Goal: Transaction & Acquisition: Obtain resource

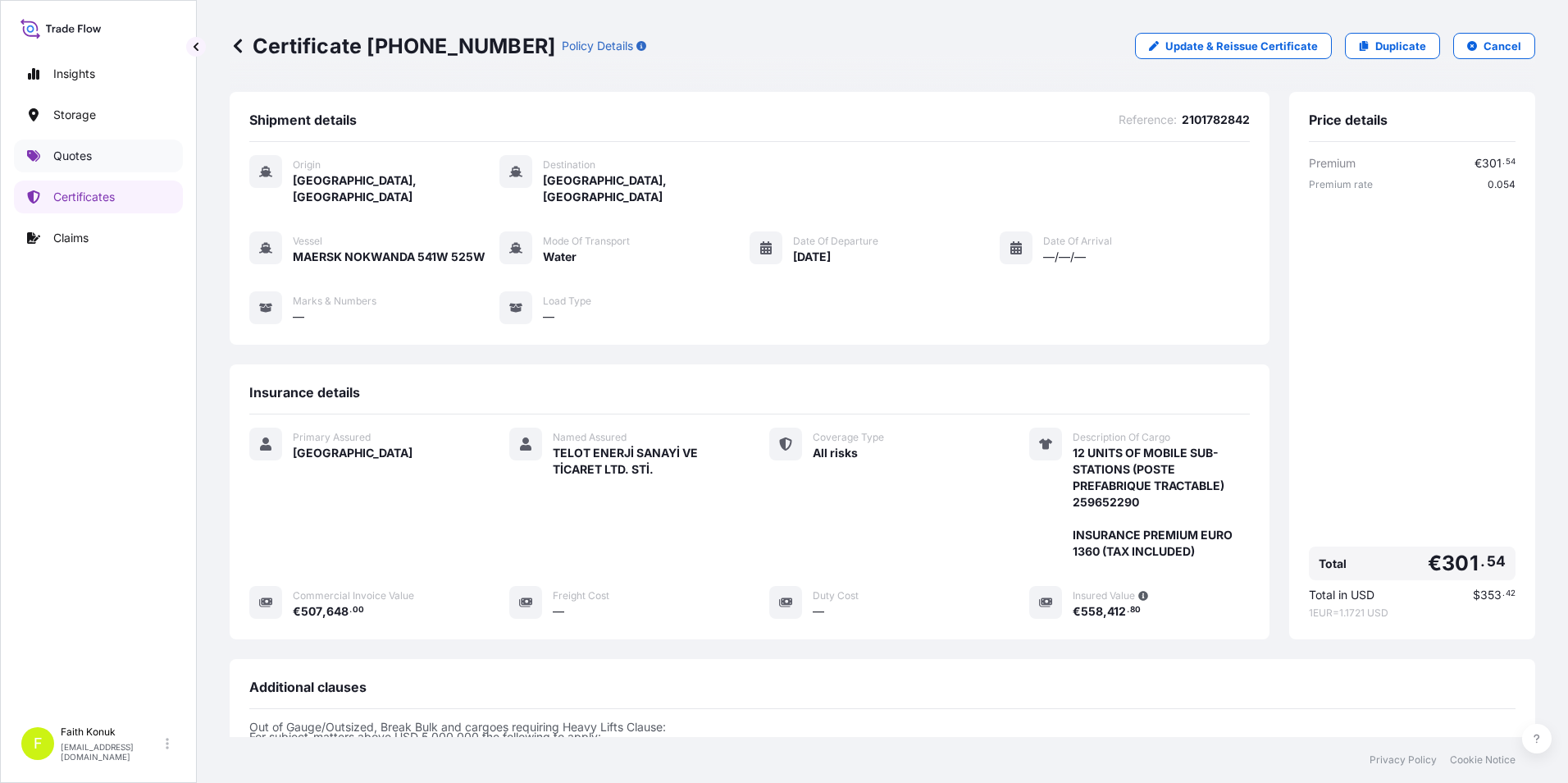
click at [96, 150] on link "Quotes" at bounding box center [98, 156] width 169 height 33
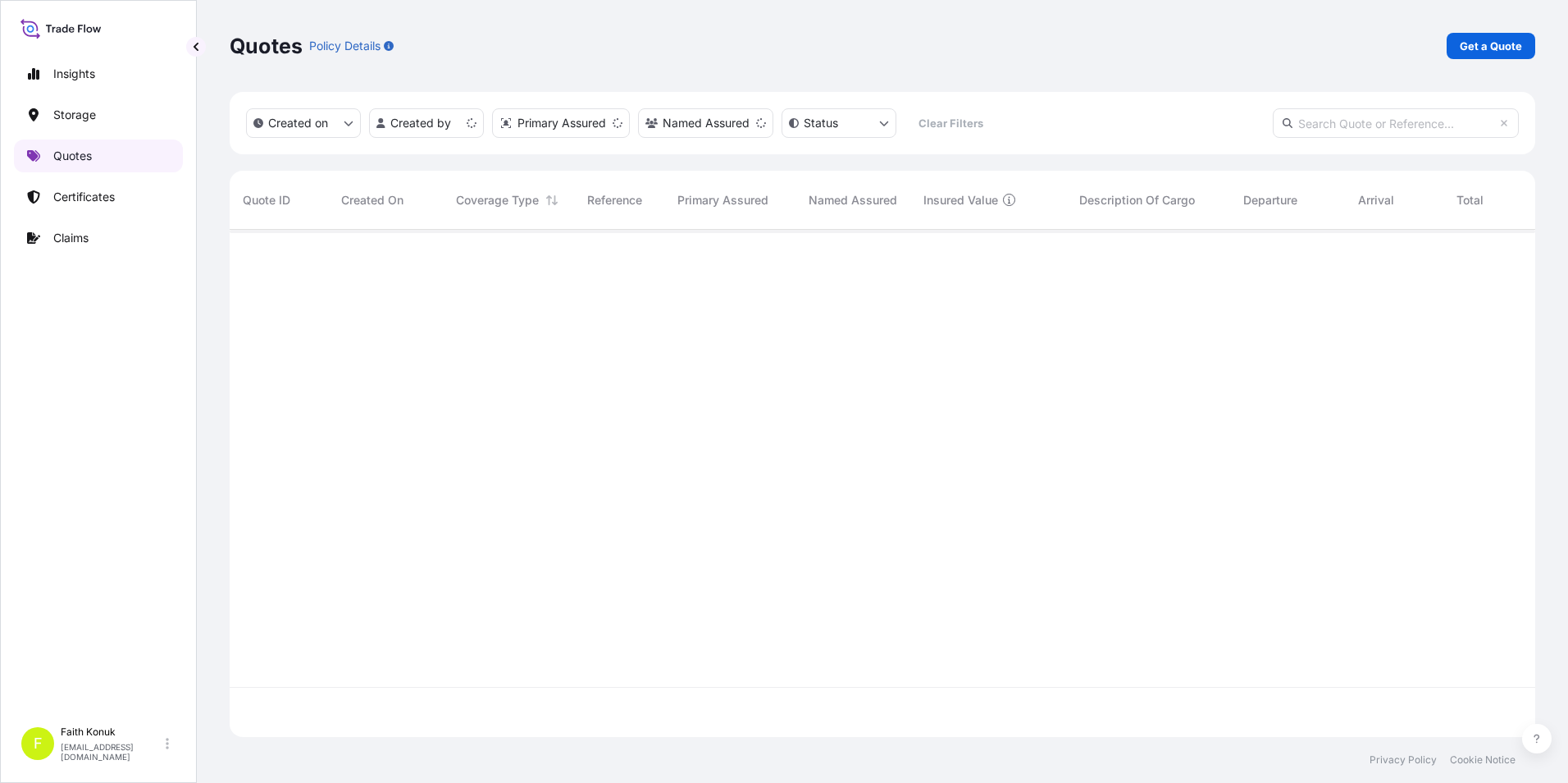
scroll to position [504, 1293]
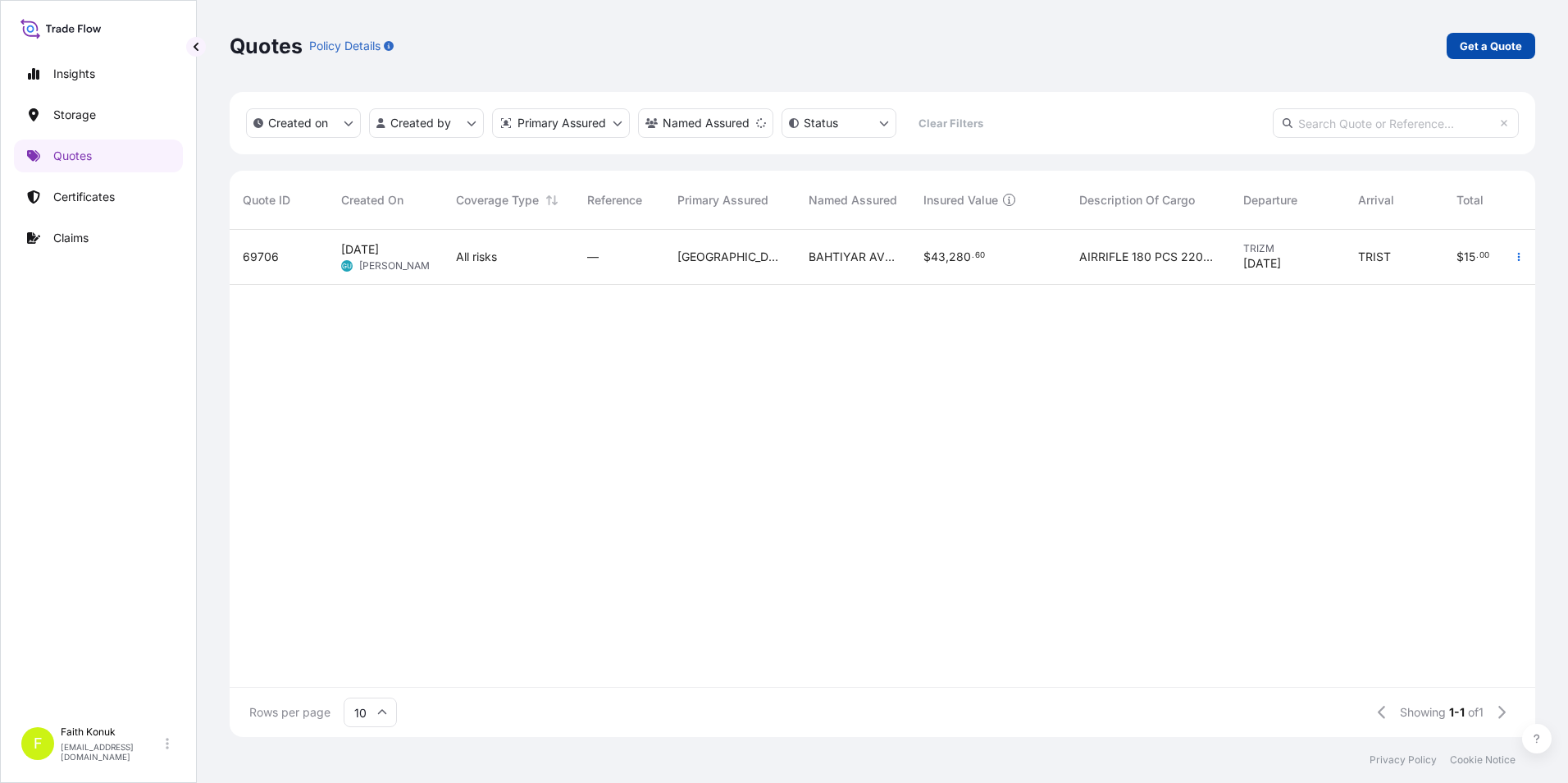
click at [1460, 44] on link "Get a Quote" at bounding box center [1492, 45] width 89 height 26
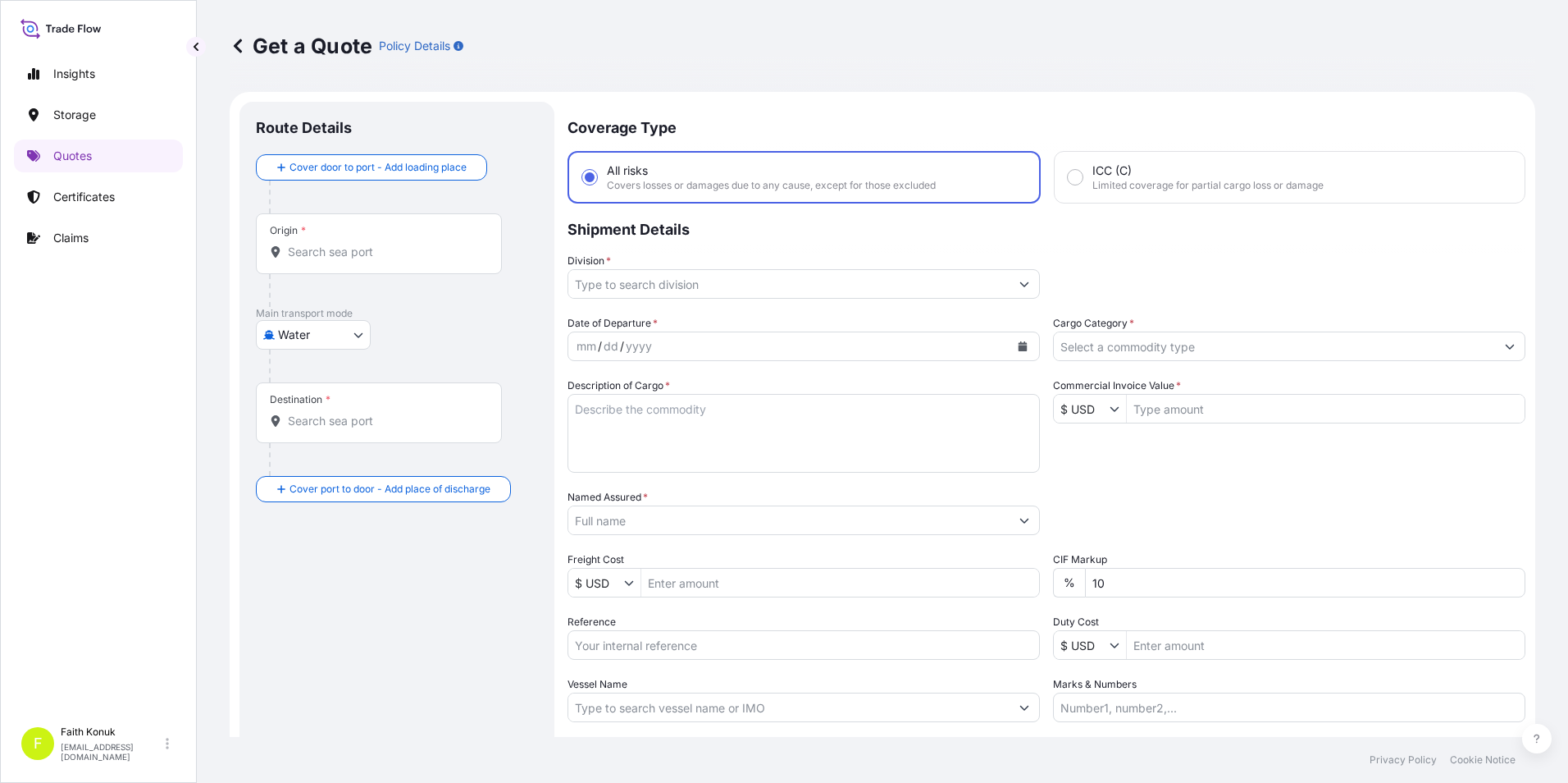
scroll to position [26, 0]
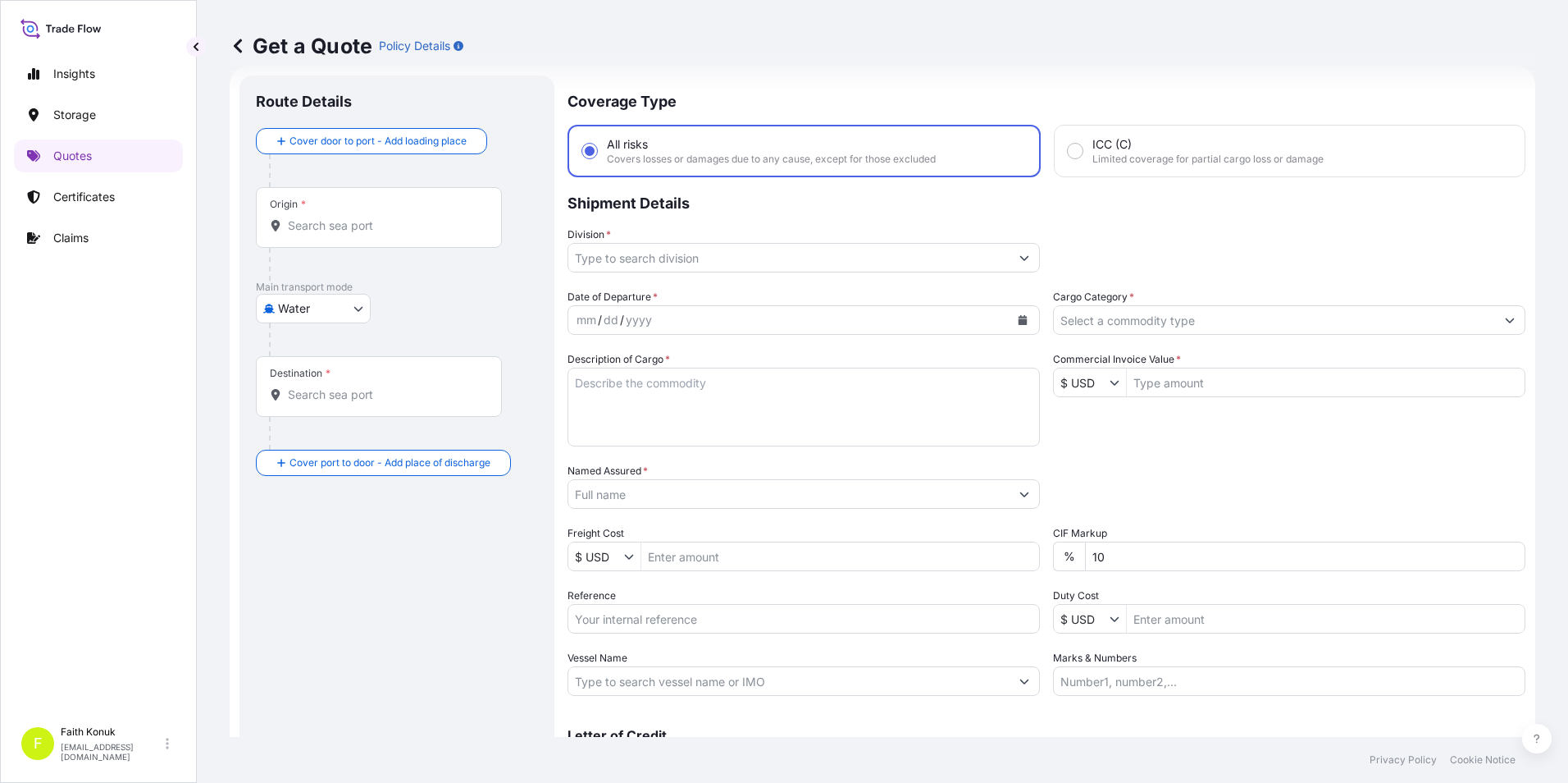
click at [353, 302] on body "Insights Storage Quotes Certificates Claims F [PERSON_NAME] [EMAIL_ADDRESS][DOM…" at bounding box center [784, 391] width 1568 height 783
click at [335, 348] on div "Air" at bounding box center [312, 351] width 102 height 30
select select "Air"
click at [447, 321] on div "Air Air Water Inland" at bounding box center [398, 315] width 282 height 30
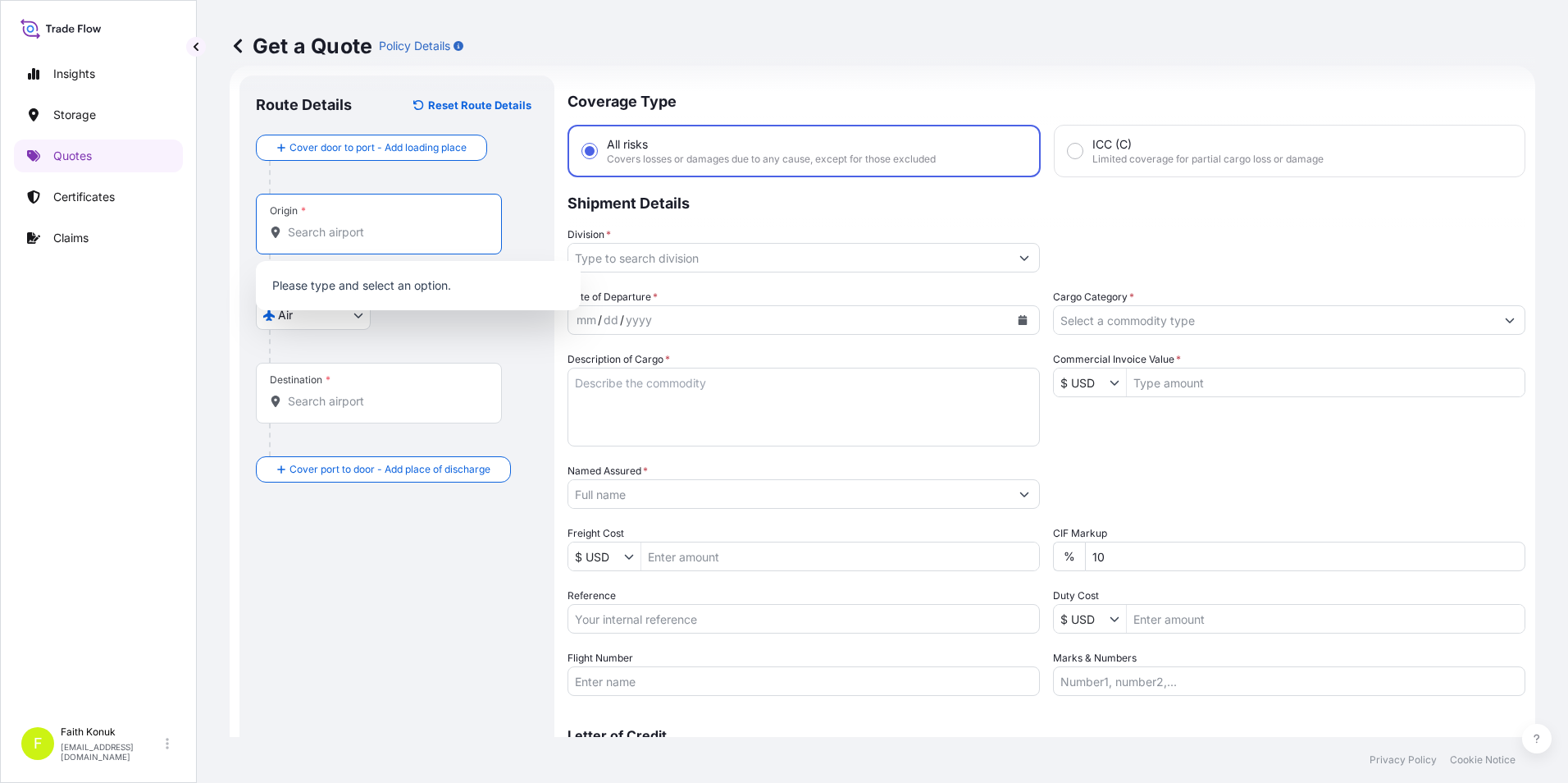
click at [382, 237] on input "Origin *" at bounding box center [385, 232] width 193 height 16
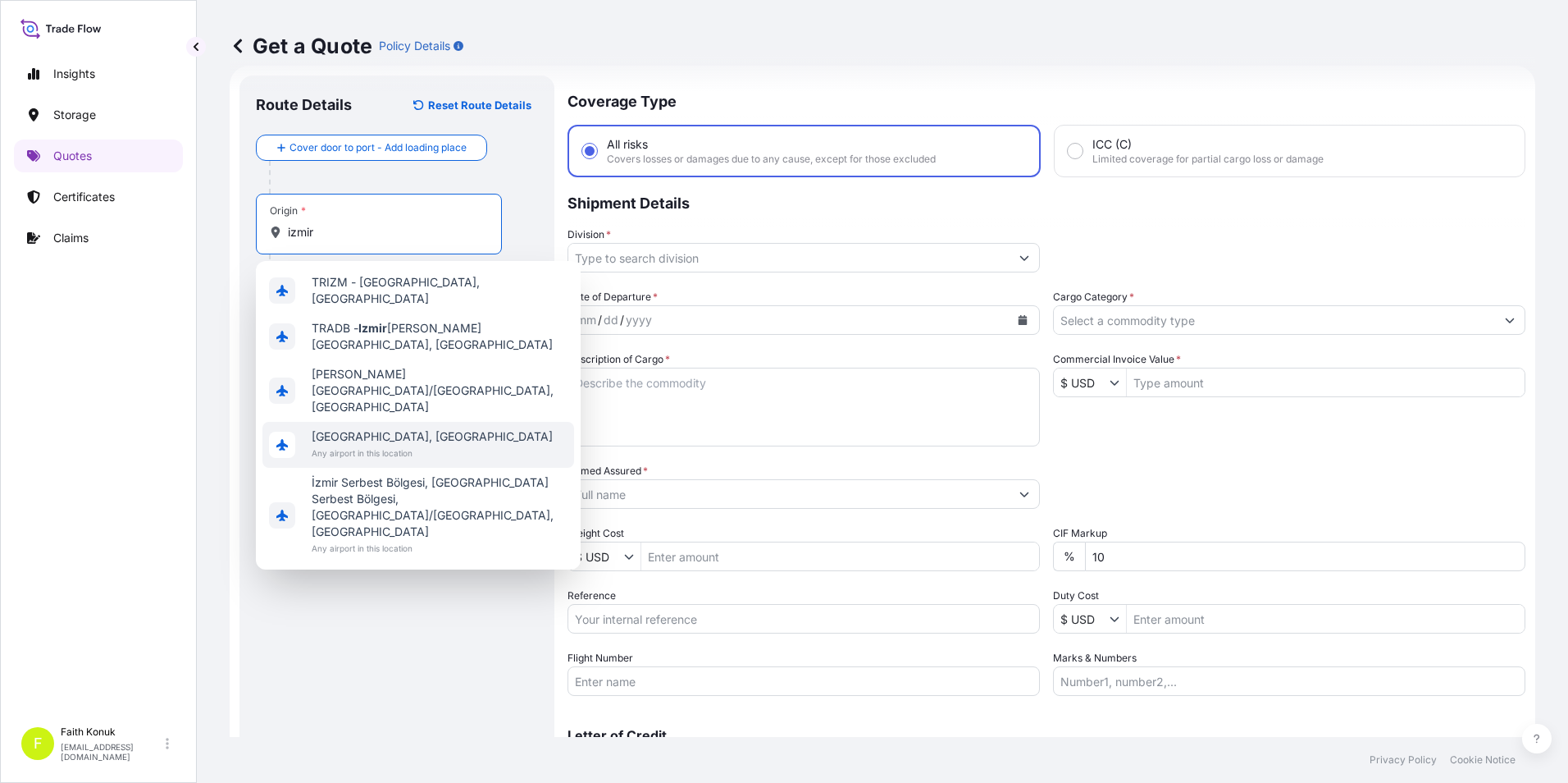
click at [367, 429] on span "[GEOGRAPHIC_DATA], [GEOGRAPHIC_DATA]" at bounding box center [431, 437] width 241 height 16
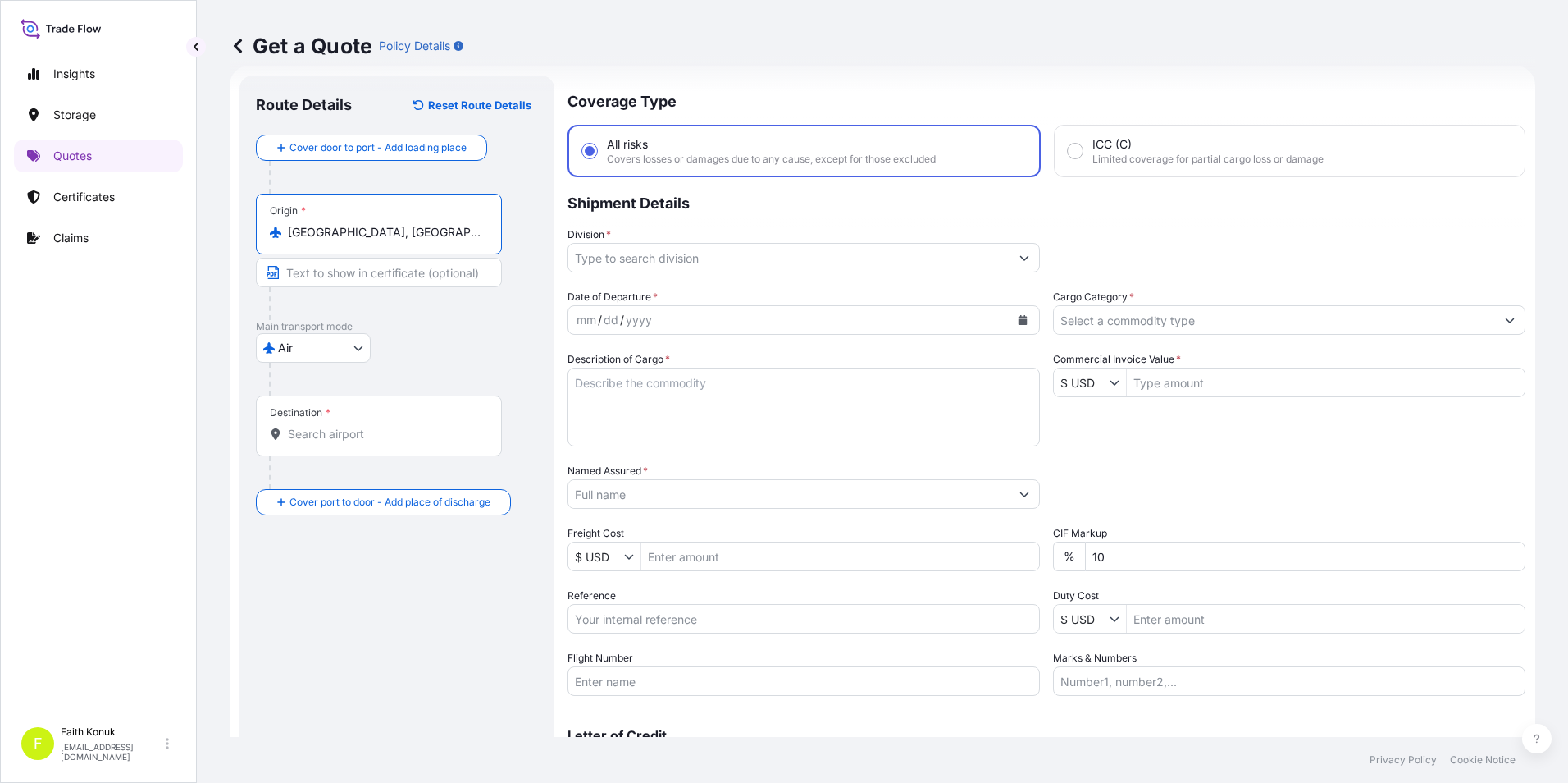
type input "[GEOGRAPHIC_DATA], [GEOGRAPHIC_DATA]"
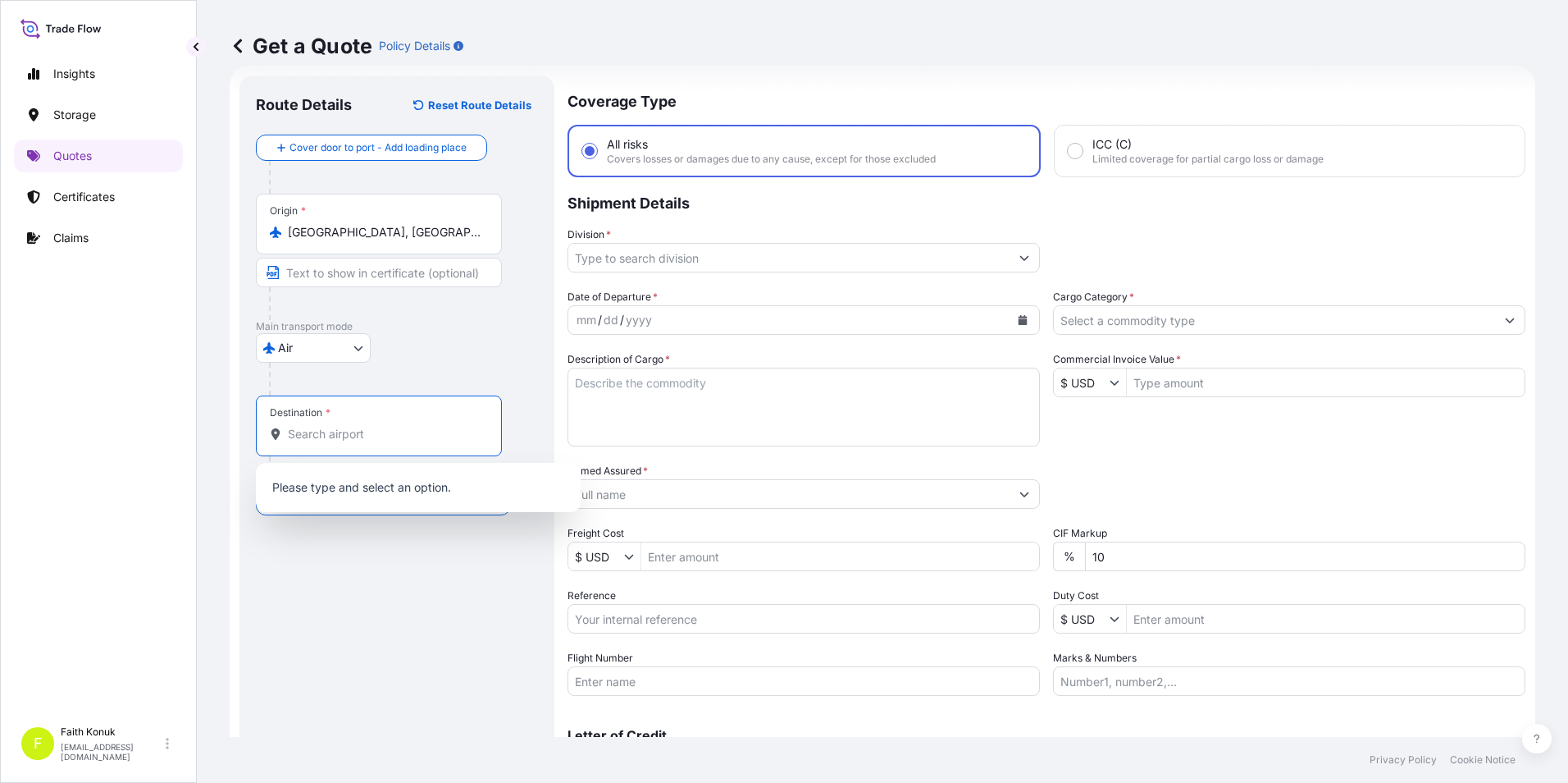
click at [329, 434] on input "Destination *" at bounding box center [385, 434] width 193 height 16
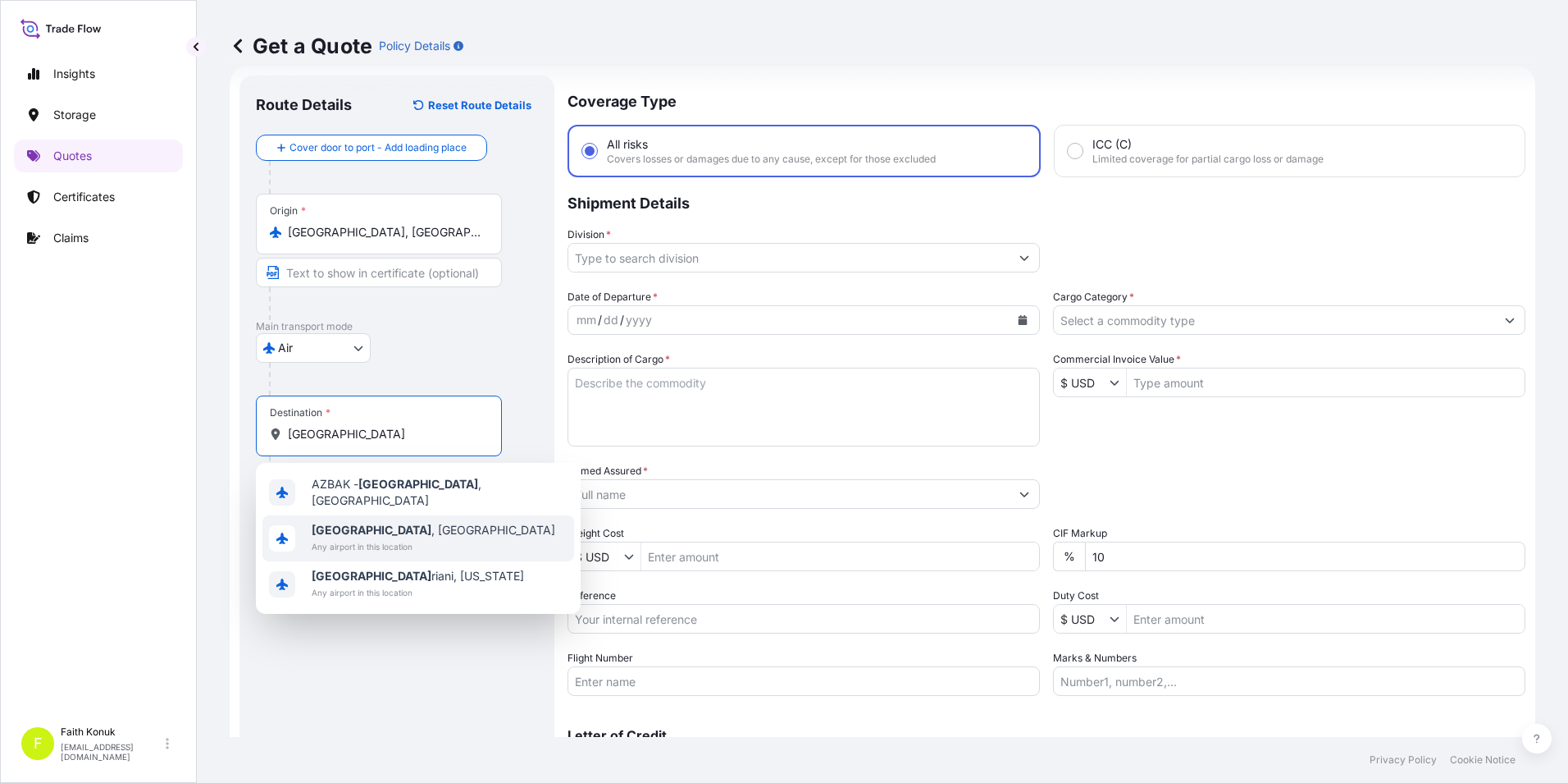
click at [425, 532] on div "[GEOGRAPHIC_DATA] , [GEOGRAPHIC_DATA] Any airport in this location" at bounding box center [418, 538] width 311 height 45
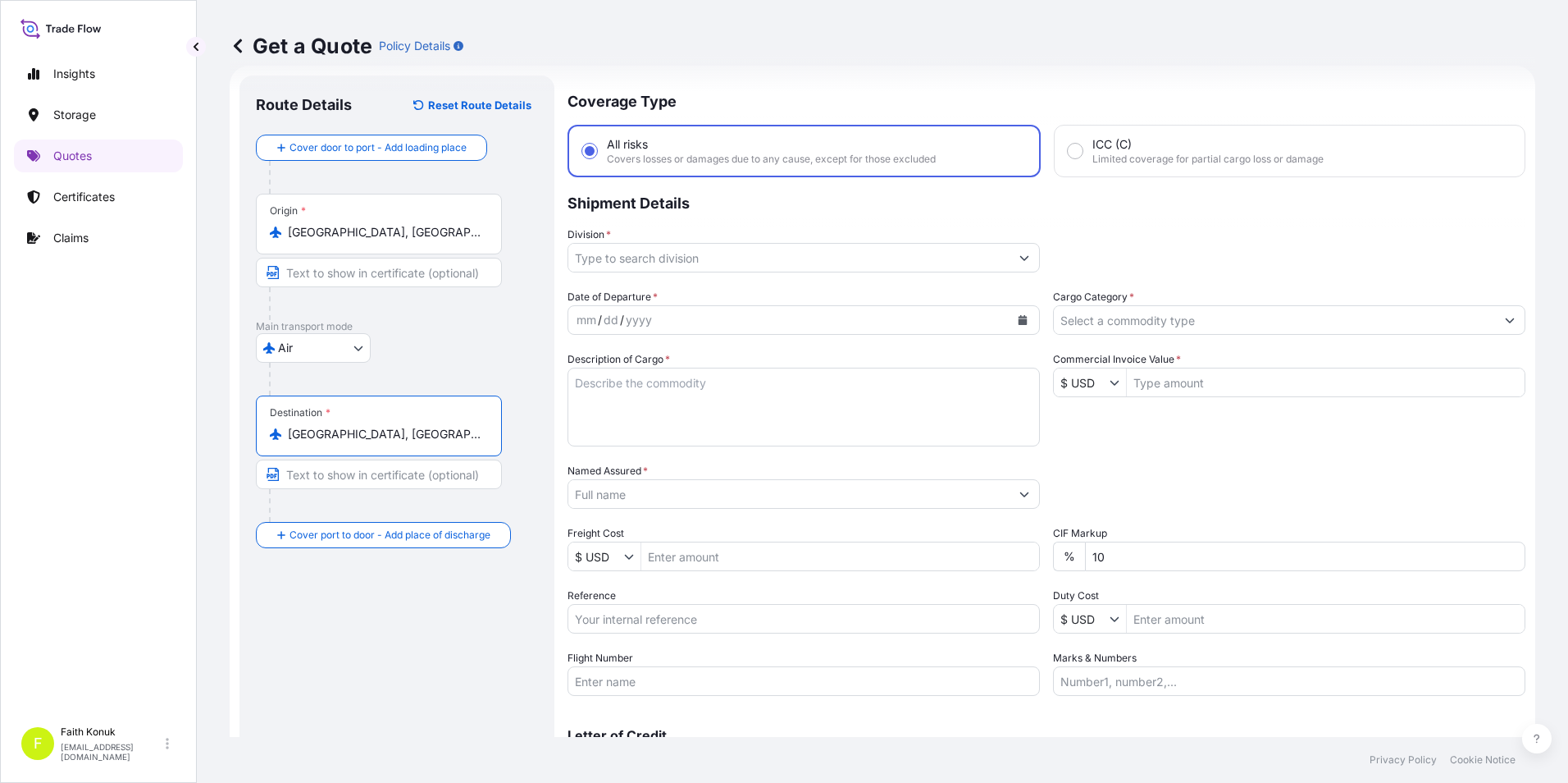
type input "[GEOGRAPHIC_DATA], [GEOGRAPHIC_DATA]"
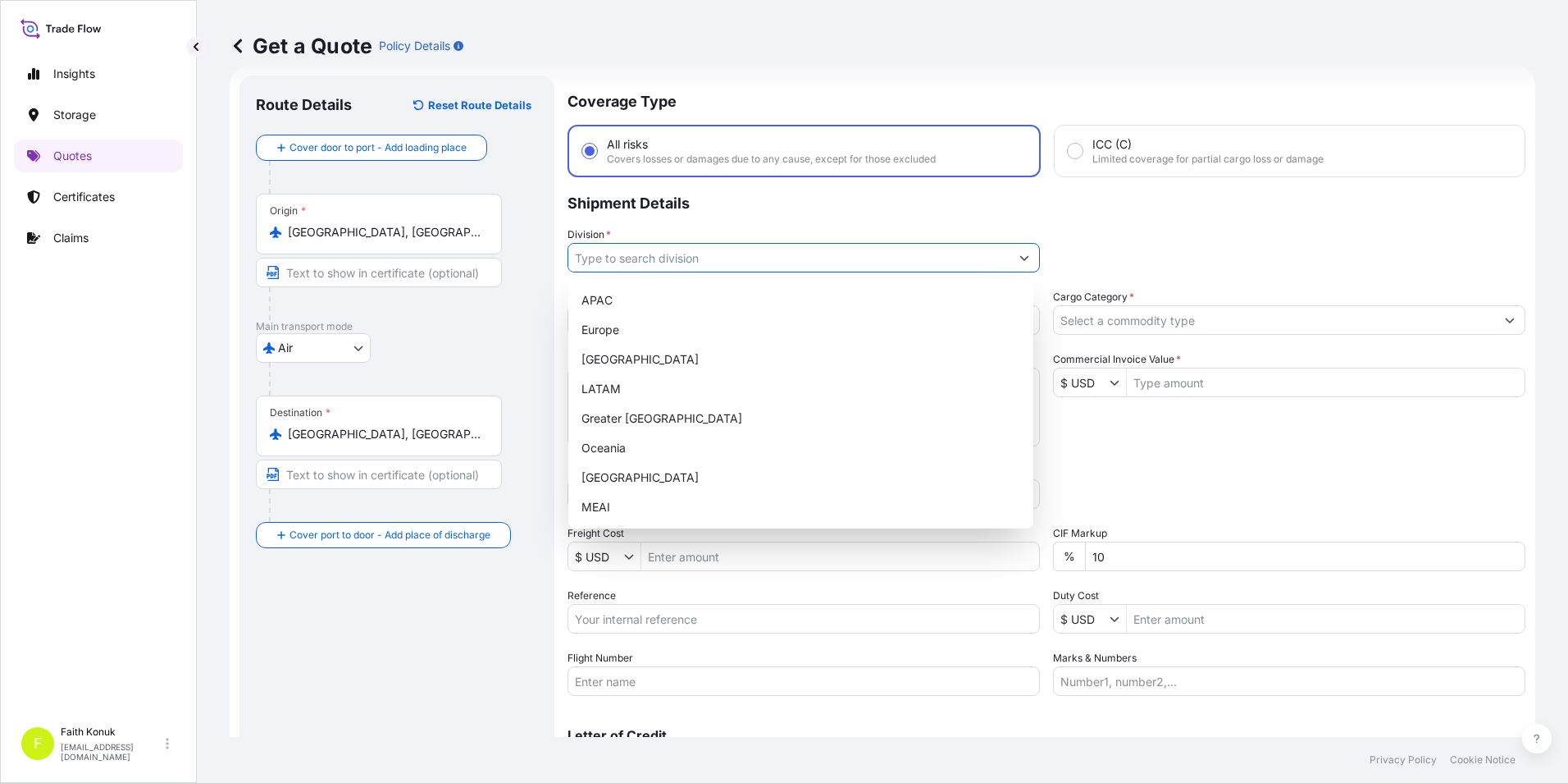
click at [745, 267] on input "Division *" at bounding box center [789, 257] width 441 height 30
click at [605, 470] on div "[GEOGRAPHIC_DATA]" at bounding box center [800, 477] width 452 height 30
type input "[GEOGRAPHIC_DATA]"
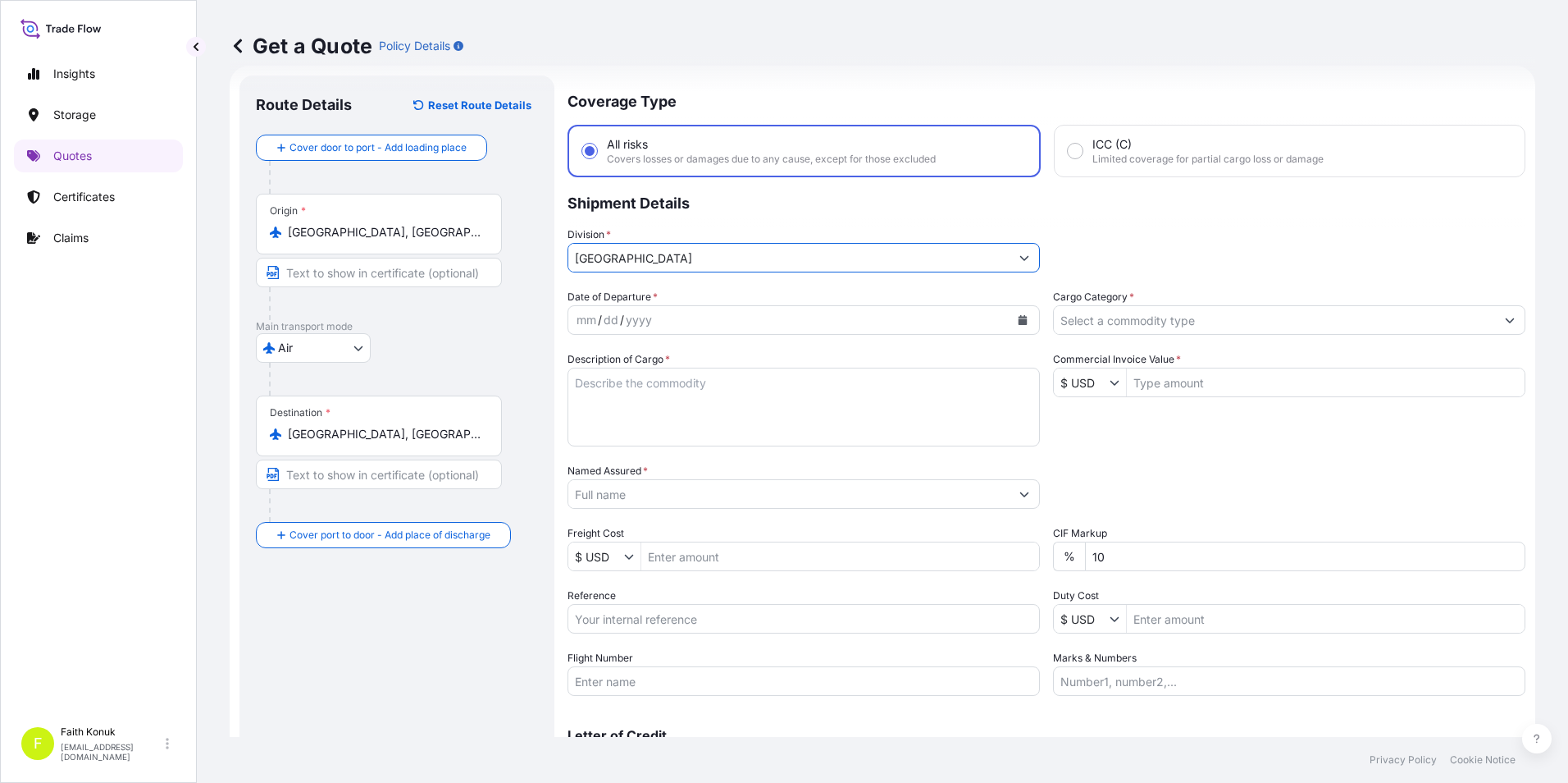
click at [1018, 316] on icon "Calendar" at bounding box center [1022, 320] width 10 height 10
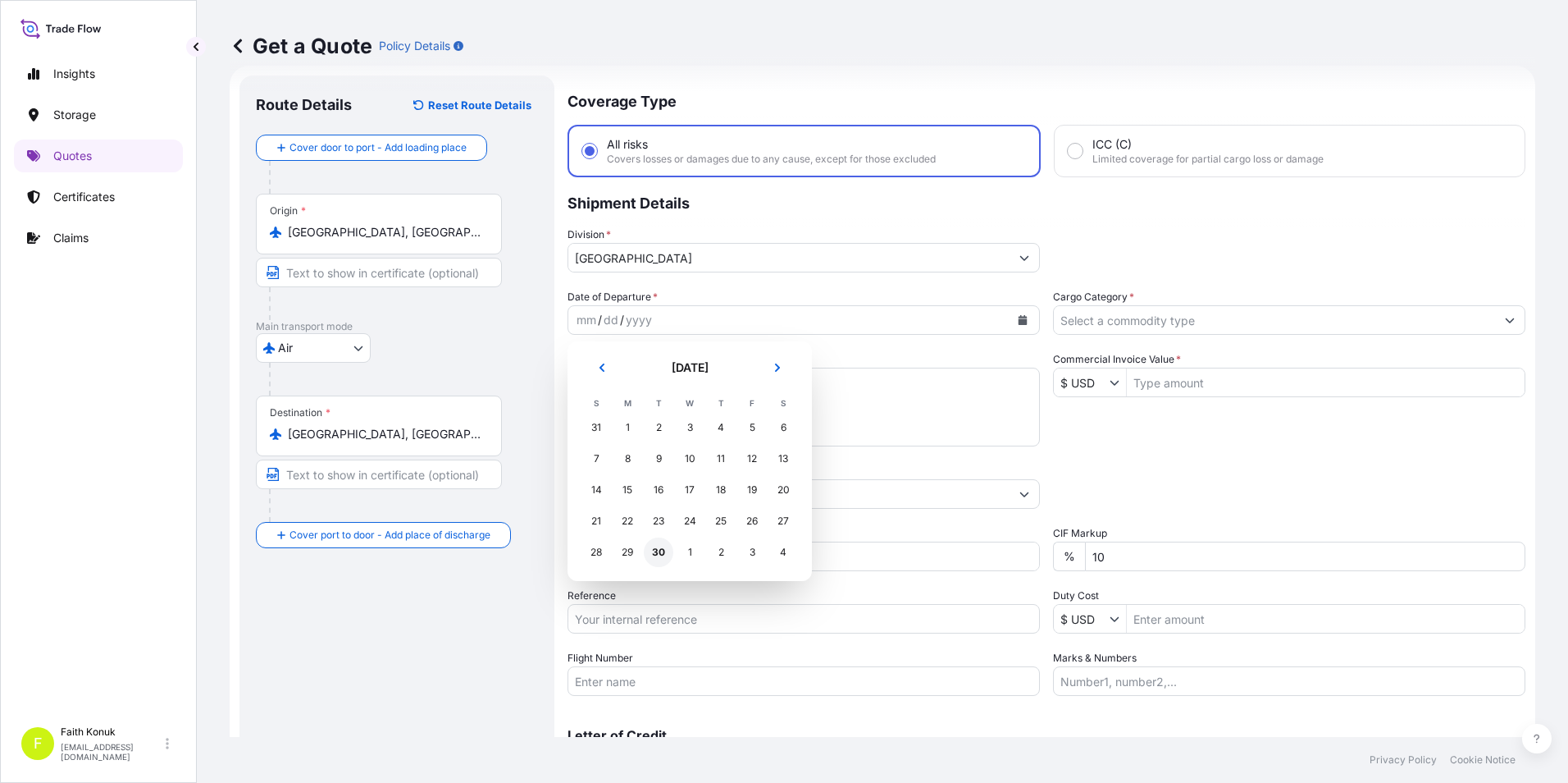
click at [653, 555] on div "30" at bounding box center [659, 552] width 30 height 30
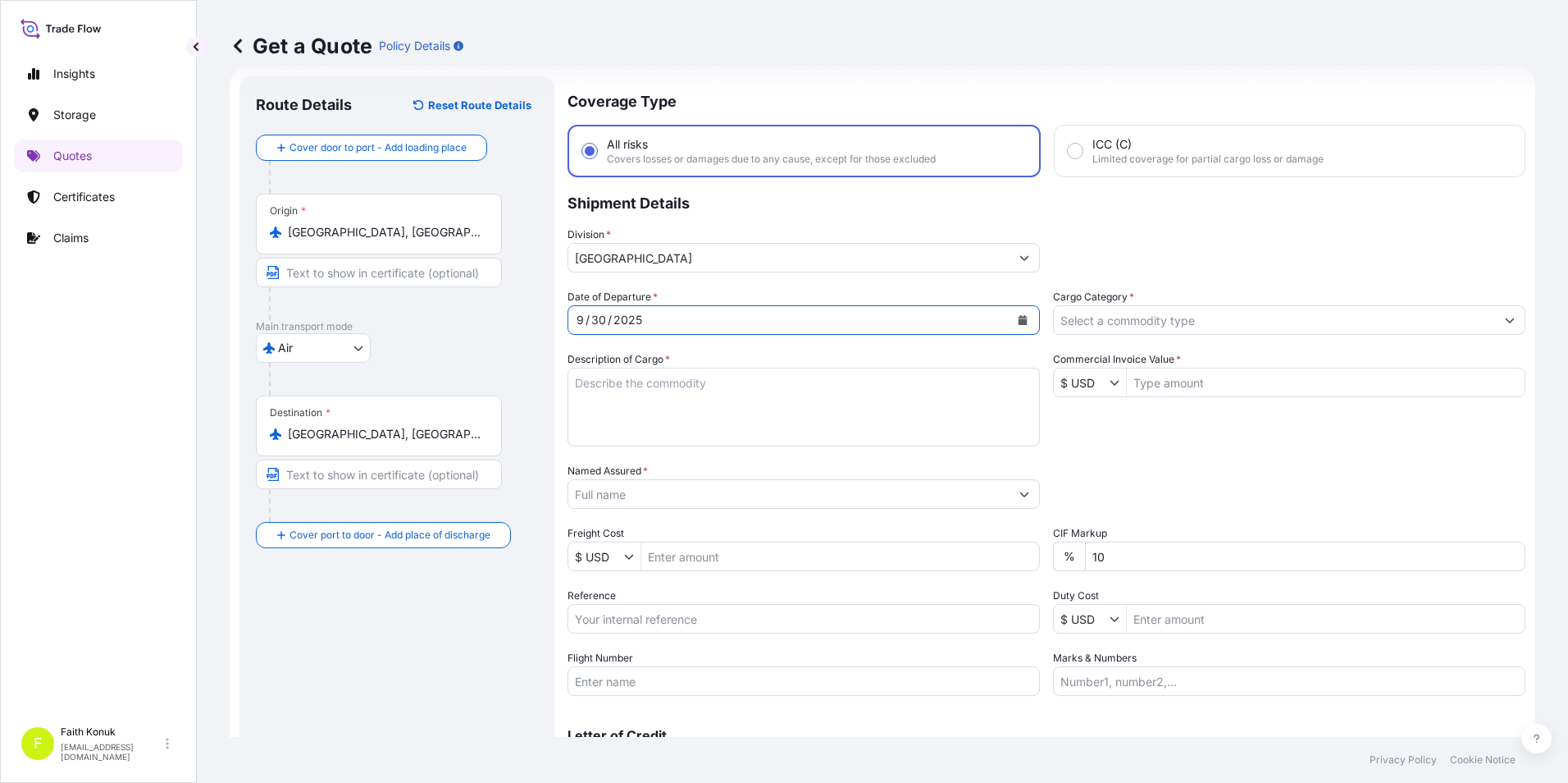
click at [728, 392] on textarea "Description of Cargo *" at bounding box center [804, 407] width 472 height 78
click at [908, 389] on textarea "Description of Cargo *" at bounding box center [804, 407] width 472 height 78
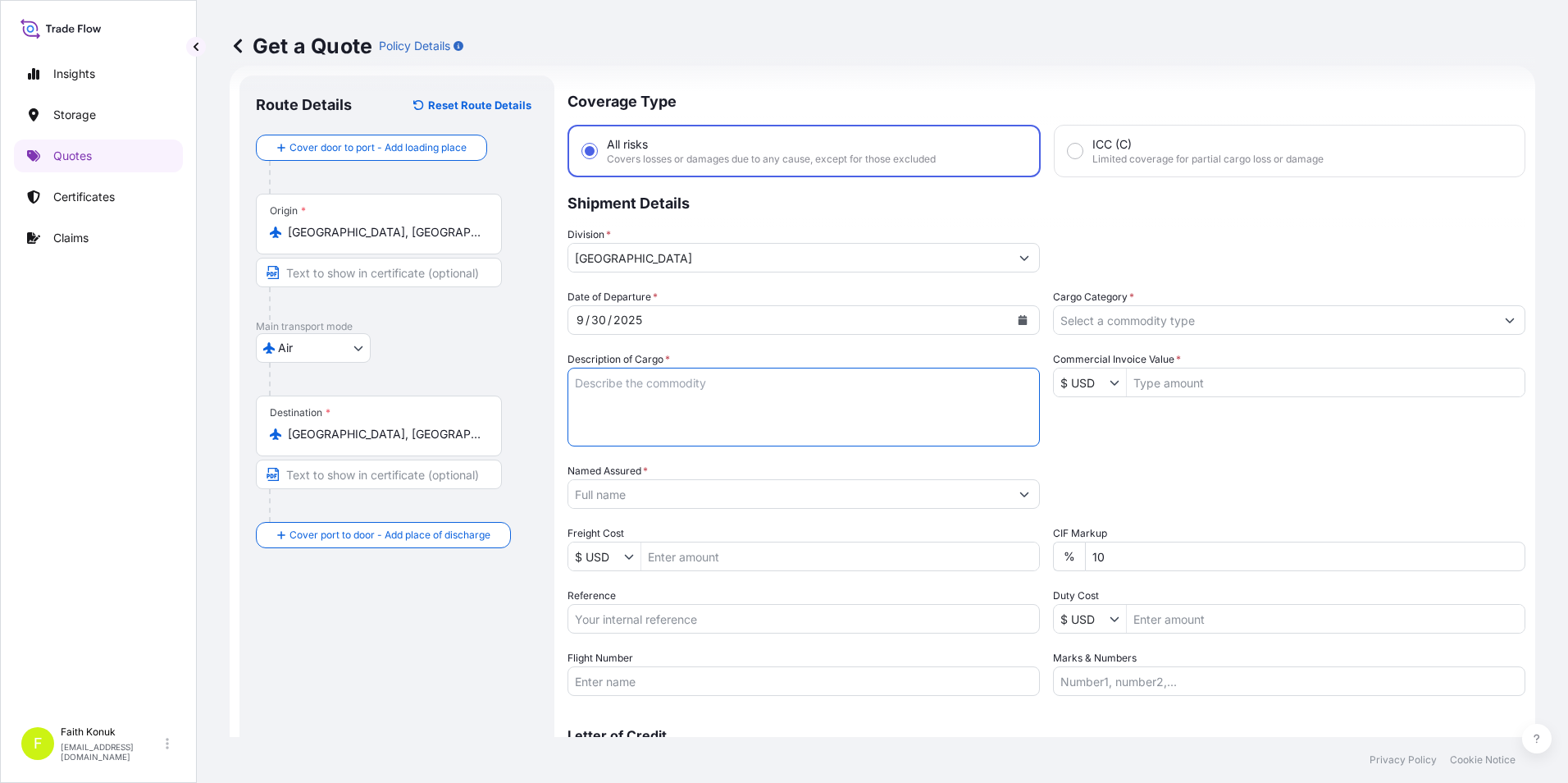
paste textarea "VETERINARY VACCINATION 2 PC 355 KG"
click at [574, 418] on textarea "VETERINARY VACCINATION 2 PC 355 KG" at bounding box center [804, 407] width 472 height 78
click at [654, 401] on textarea "VETERINARY VACCINATION 2 PC 355 KG" at bounding box center [804, 407] width 472 height 78
paste textarea "235 5747 6252"
click at [615, 437] on textarea "VETERINARY VACCINATION 2 PC 355 KG 235 5747 6252" at bounding box center [804, 407] width 472 height 78
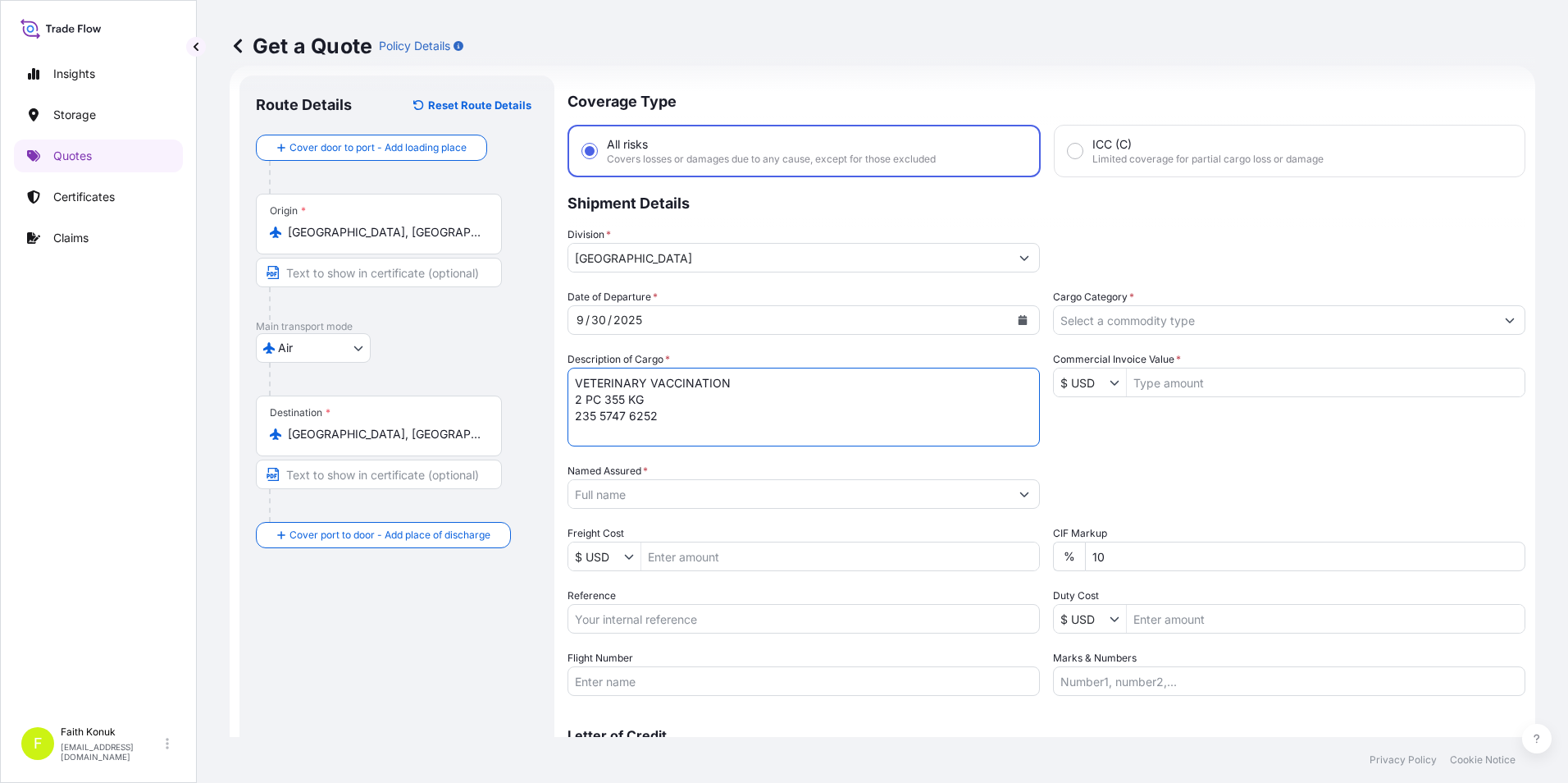
click at [694, 423] on textarea "VETERINARY VACCINATION 2 PC 355 KG 235 5747 6252" at bounding box center [804, 407] width 472 height 78
click at [617, 439] on textarea "VETERINARY VACCINATION 2 PC 355 KG 235 5747 6252" at bounding box center [804, 407] width 472 height 78
click at [698, 422] on textarea "VETERINARY VACCINATION 2 PC 355 KG 235 5747 6252" at bounding box center [804, 407] width 472 height 78
type textarea "VETERINARY VACCINATION 2 PC 355 KG 235 5747 6252 INSURANCE PREMIUM USD 80"
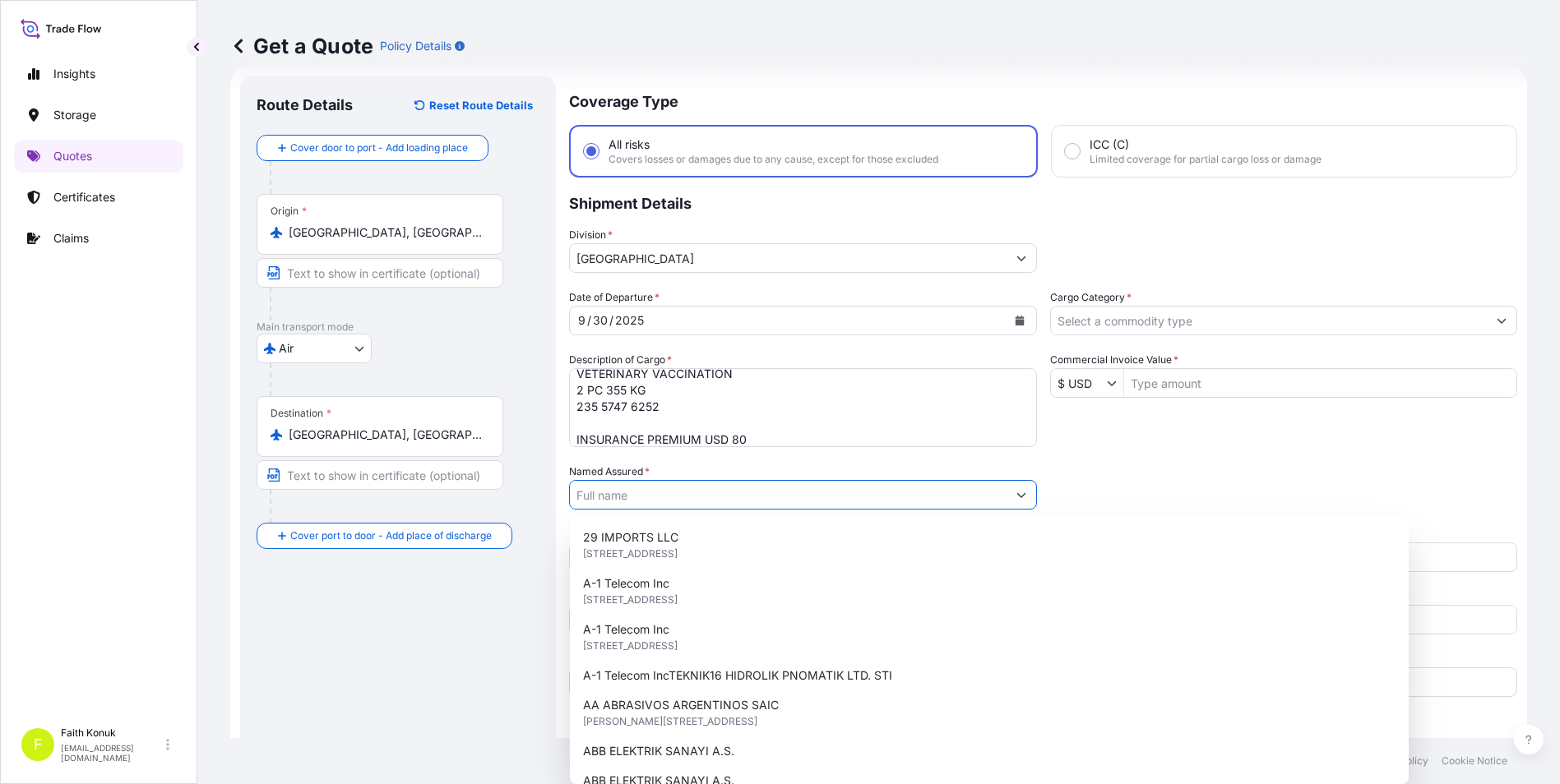
click at [812, 492] on input "Named Assured *" at bounding box center [788, 494] width 436 height 30
click at [716, 487] on input "Named Assured *" at bounding box center [788, 494] width 436 height 30
paste input "ATA-FEN VETERINER MALZEMELERI HAYVANCILIK PAZARLAMA SANAYI VSTI."
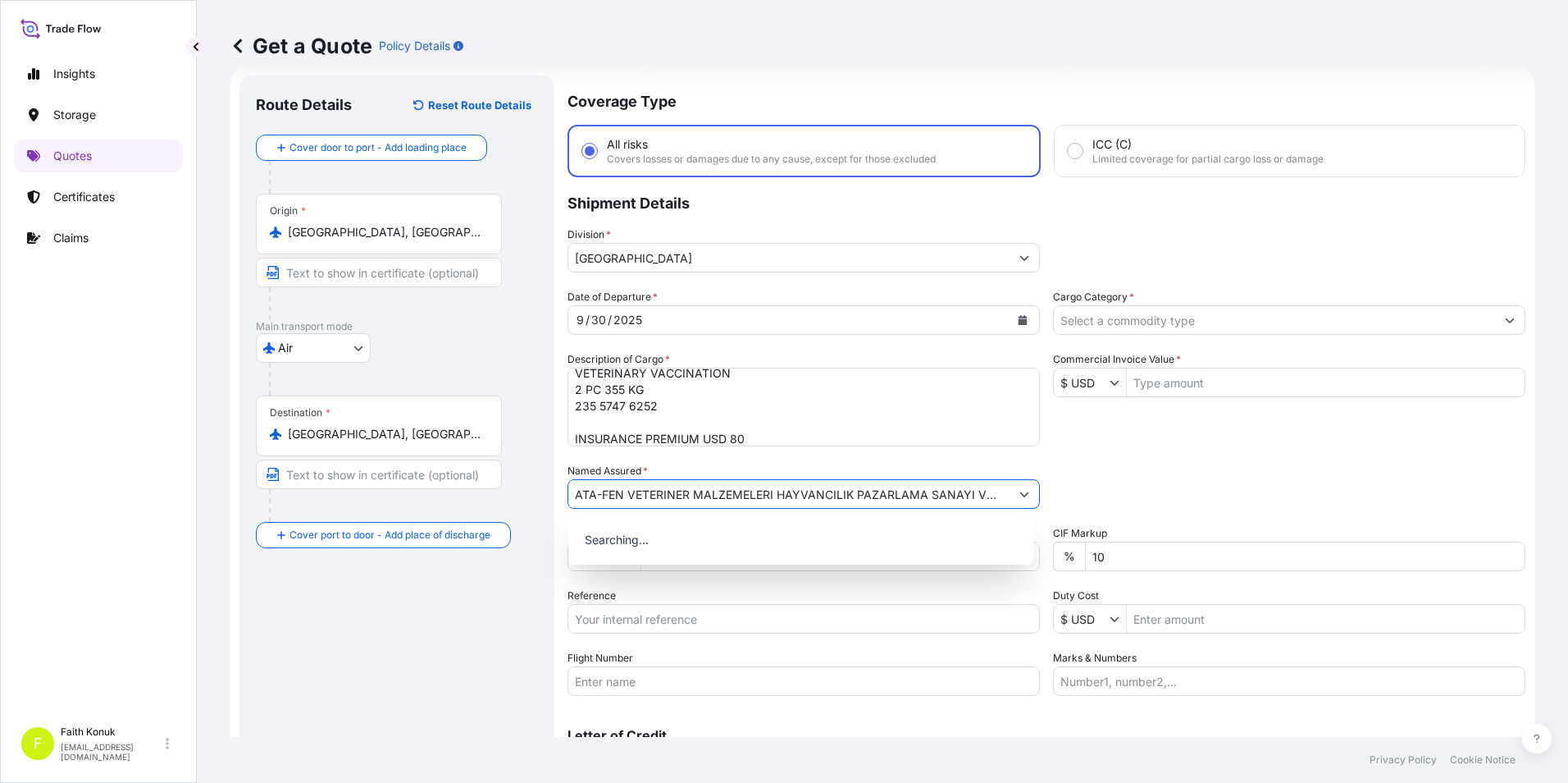
scroll to position [0, 5]
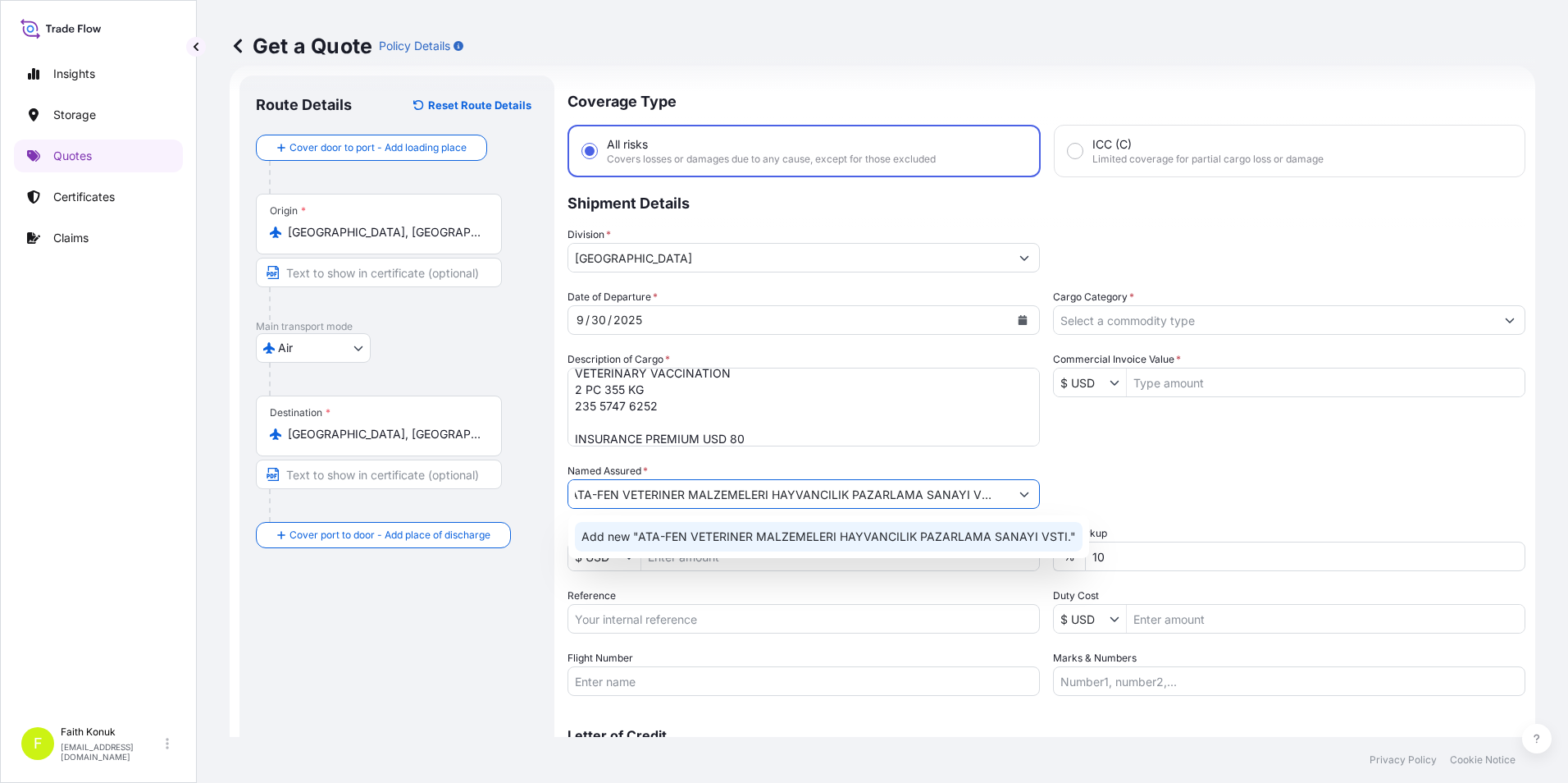
type input "ATA-FEN VETERINER MALZEMELERI HAYVANCILIK PAZARLAMA SANAYI VSTI."
click at [428, 676] on div "Route Details Reset Route Details Cover door to port - Add loading place Place …" at bounding box center [398, 447] width 282 height 710
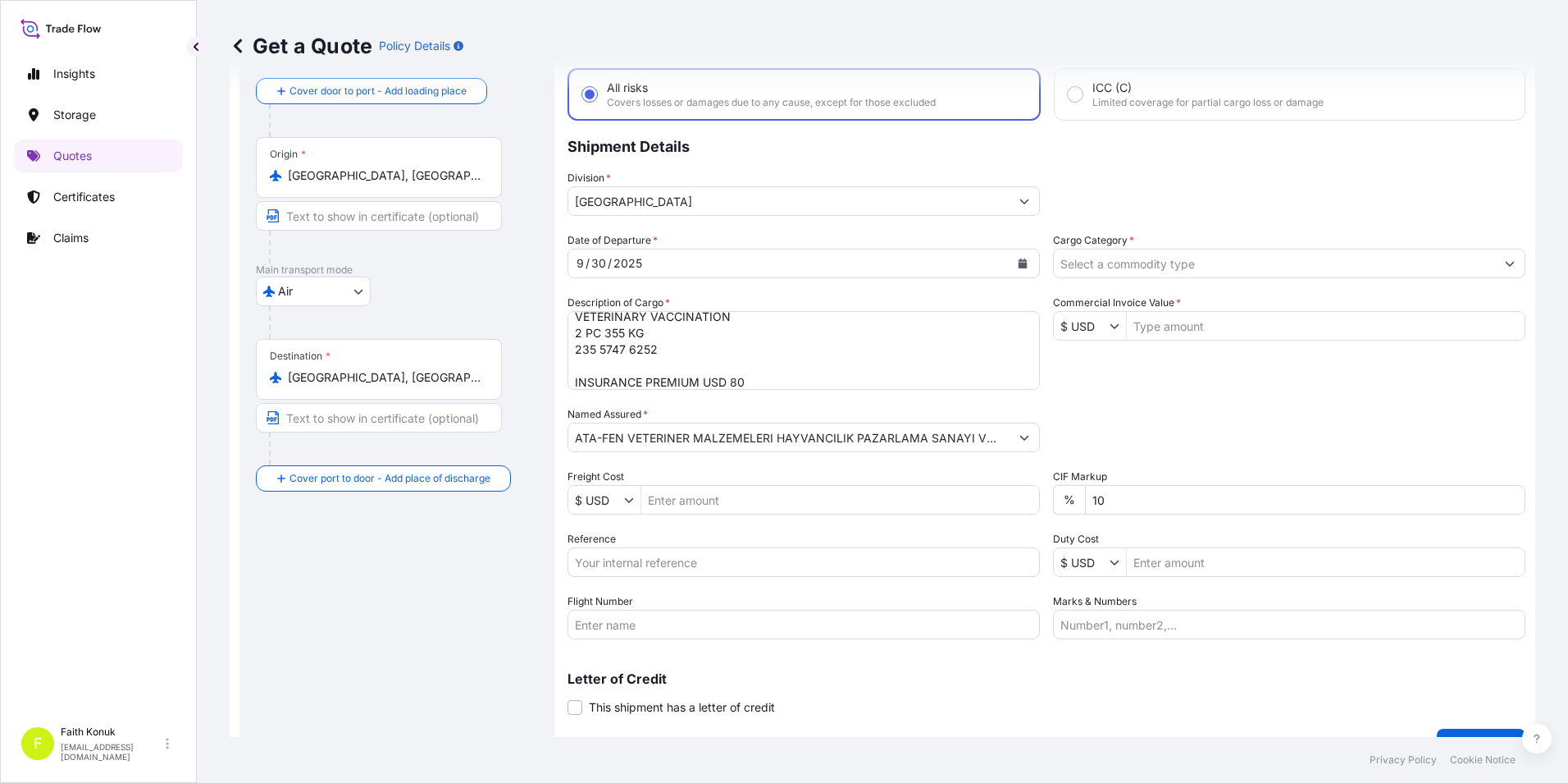
scroll to position [108, 0]
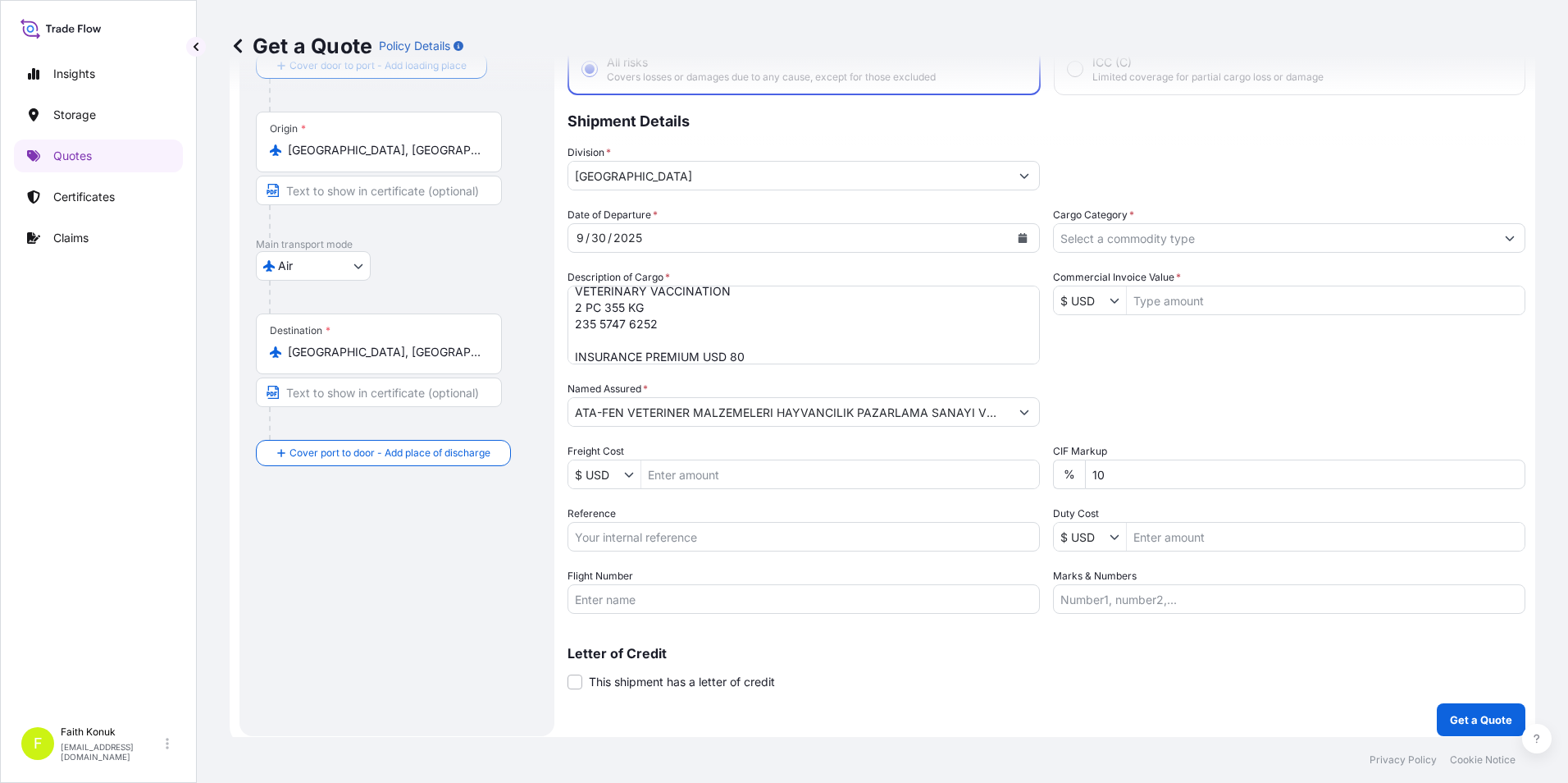
click at [623, 543] on input "Reference" at bounding box center [804, 536] width 472 height 30
click at [642, 542] on input "Reference" at bounding box center [804, 536] width 472 height 30
paste input "2221782733"
type input "2221782733"
click at [640, 594] on input "Flight Number" at bounding box center [804, 599] width 472 height 30
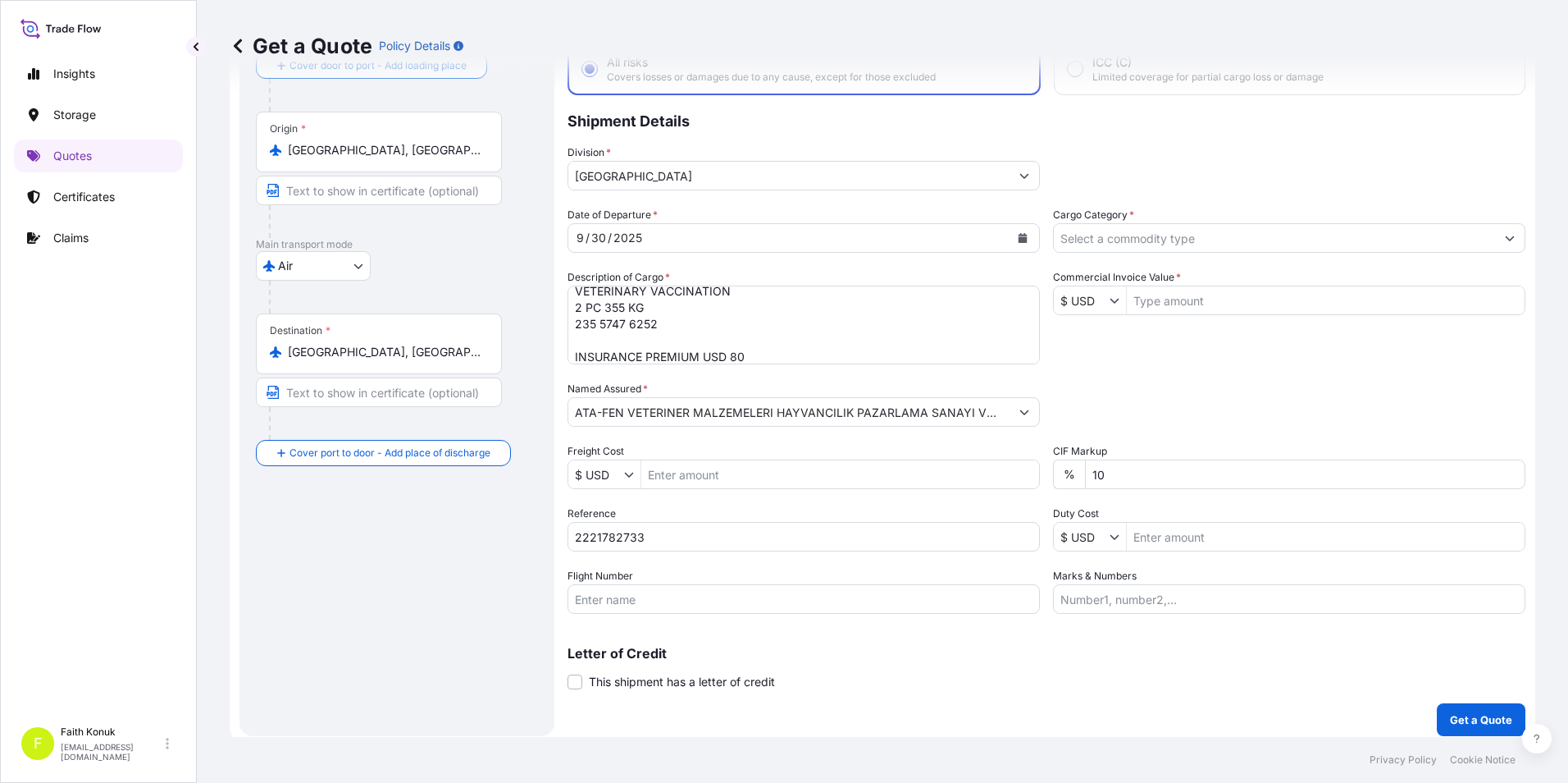
click at [1124, 650] on p "Letter of Credit" at bounding box center [1047, 653] width 958 height 14
click at [613, 594] on input "Flight Number" at bounding box center [804, 599] width 472 height 30
paste input "TK2337 / [DATE] [GEOGRAPHIC_DATA]-[GEOGRAPHIC_DATA] TK0332 / [DATE] [GEOGRAPHIC…"
click at [750, 597] on input "TK2337 / [DATE] [GEOGRAPHIC_DATA]-[GEOGRAPHIC_DATA] TK0332 / [DATE] [GEOGRAPHIC…" at bounding box center [804, 599] width 472 height 30
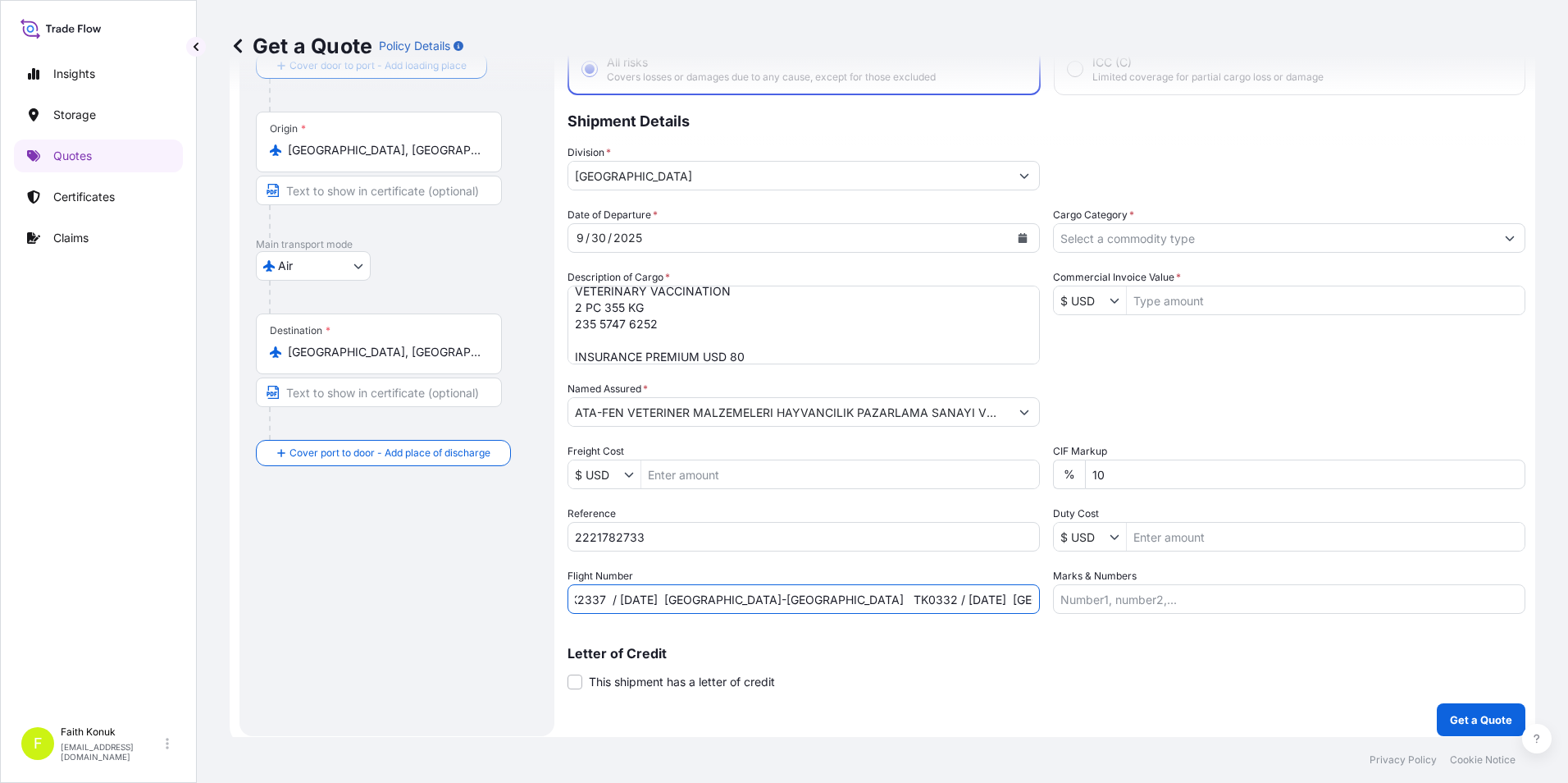
scroll to position [0, 0]
type input "TK2337 / [DATE] [GEOGRAPHIC_DATA]-[GEOGRAPHIC_DATA] TK0332 / [DATE] [GEOGRAPHIC…"
click at [1140, 233] on input "Cargo Category *" at bounding box center [1275, 238] width 441 height 30
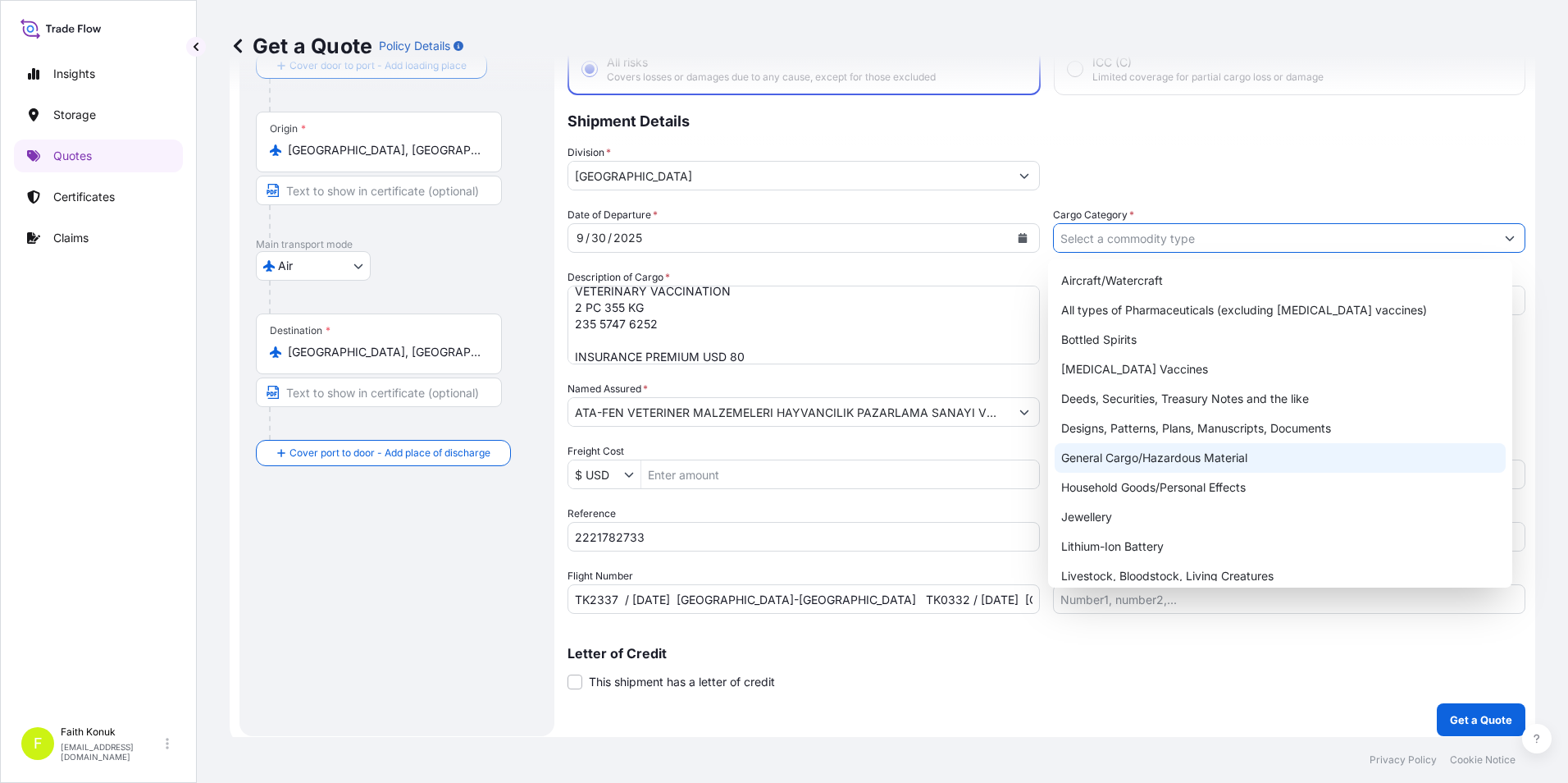
click at [1147, 450] on div "General Cargo/Hazardous Material" at bounding box center [1281, 458] width 452 height 30
type input "General Cargo/Hazardous Material"
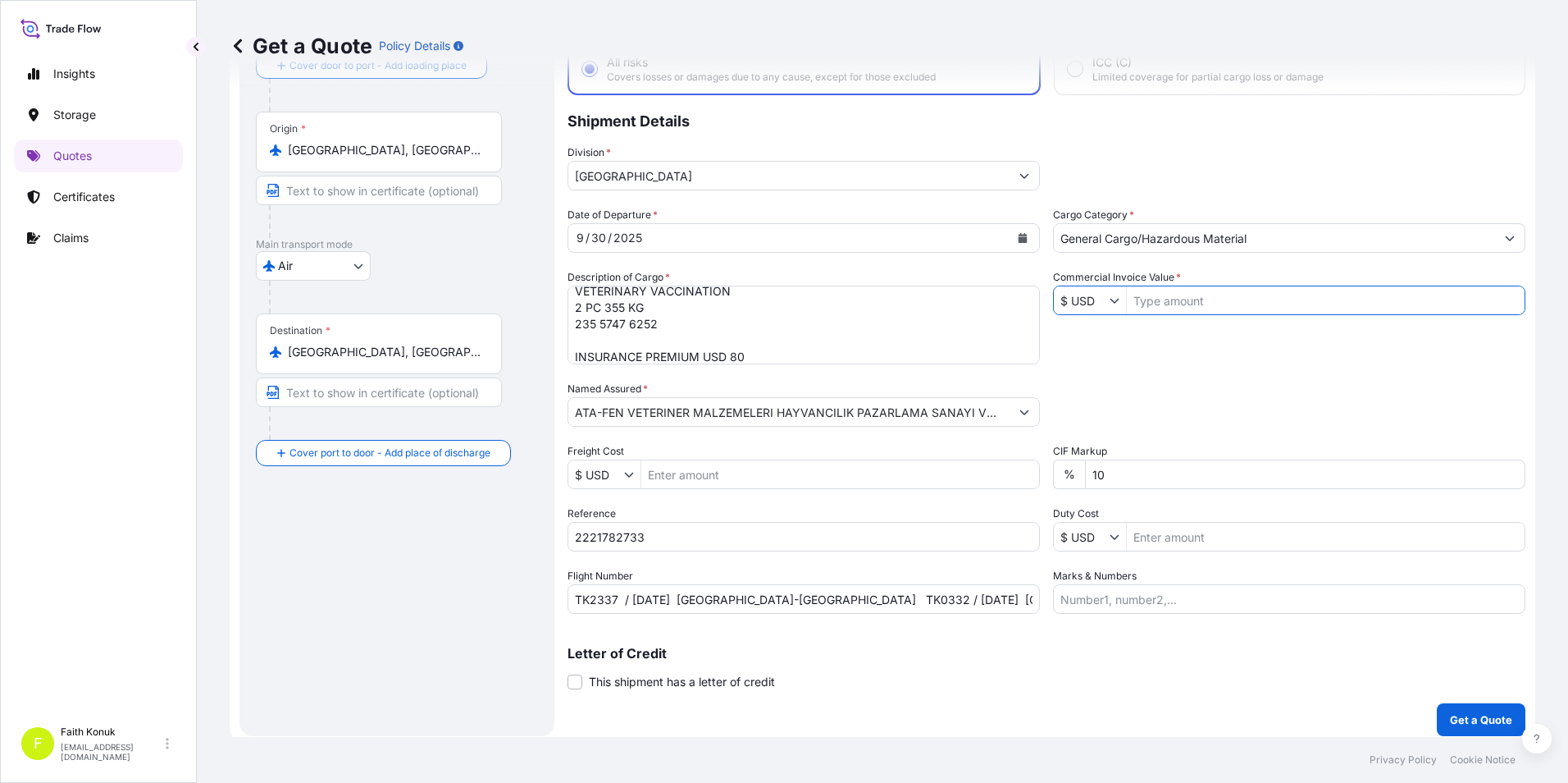
click at [1163, 297] on input "Commercial Invoice Value *" at bounding box center [1325, 300] width 398 height 30
click at [1144, 337] on div "Date of Departure * [DATE] Cargo Category * General Cargo/Hazardous Material De…" at bounding box center [1047, 410] width 958 height 407
drag, startPoint x: 1183, startPoint y: 296, endPoint x: 1121, endPoint y: 307, distance: 63.0
click at [1127, 307] on input "1,078,880" at bounding box center [1325, 300] width 398 height 30
type input "10,788"
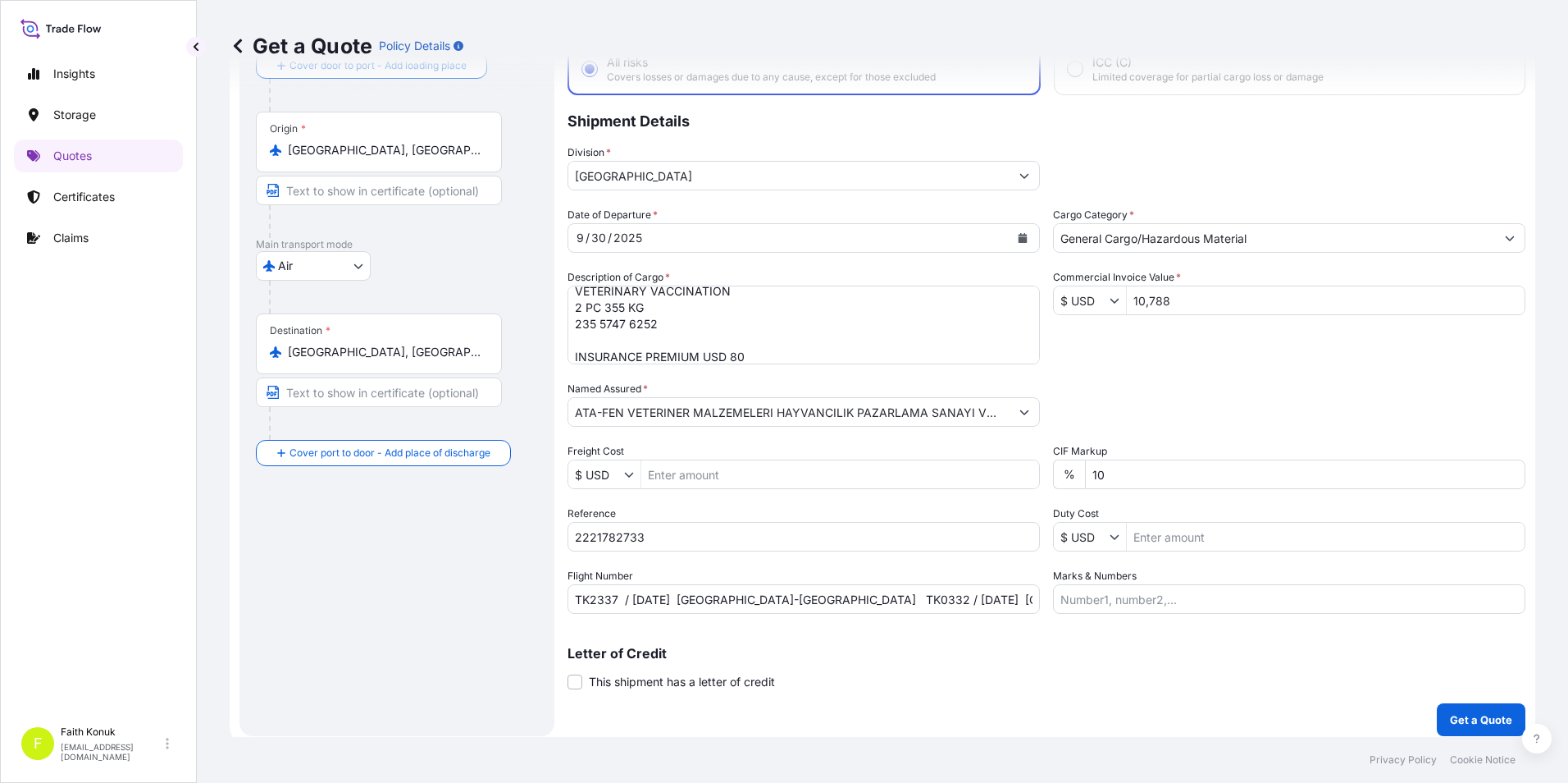
click at [1128, 346] on div "Date of Departure * [DATE] Cargo Category * General Cargo/Hazardous Material De…" at bounding box center [1047, 410] width 958 height 407
click at [778, 360] on textarea "VETERINARY VACCINATION 2 PC 355 KG 235 5747 6252 INSURANCE PREMIUM USD 80" at bounding box center [804, 324] width 472 height 78
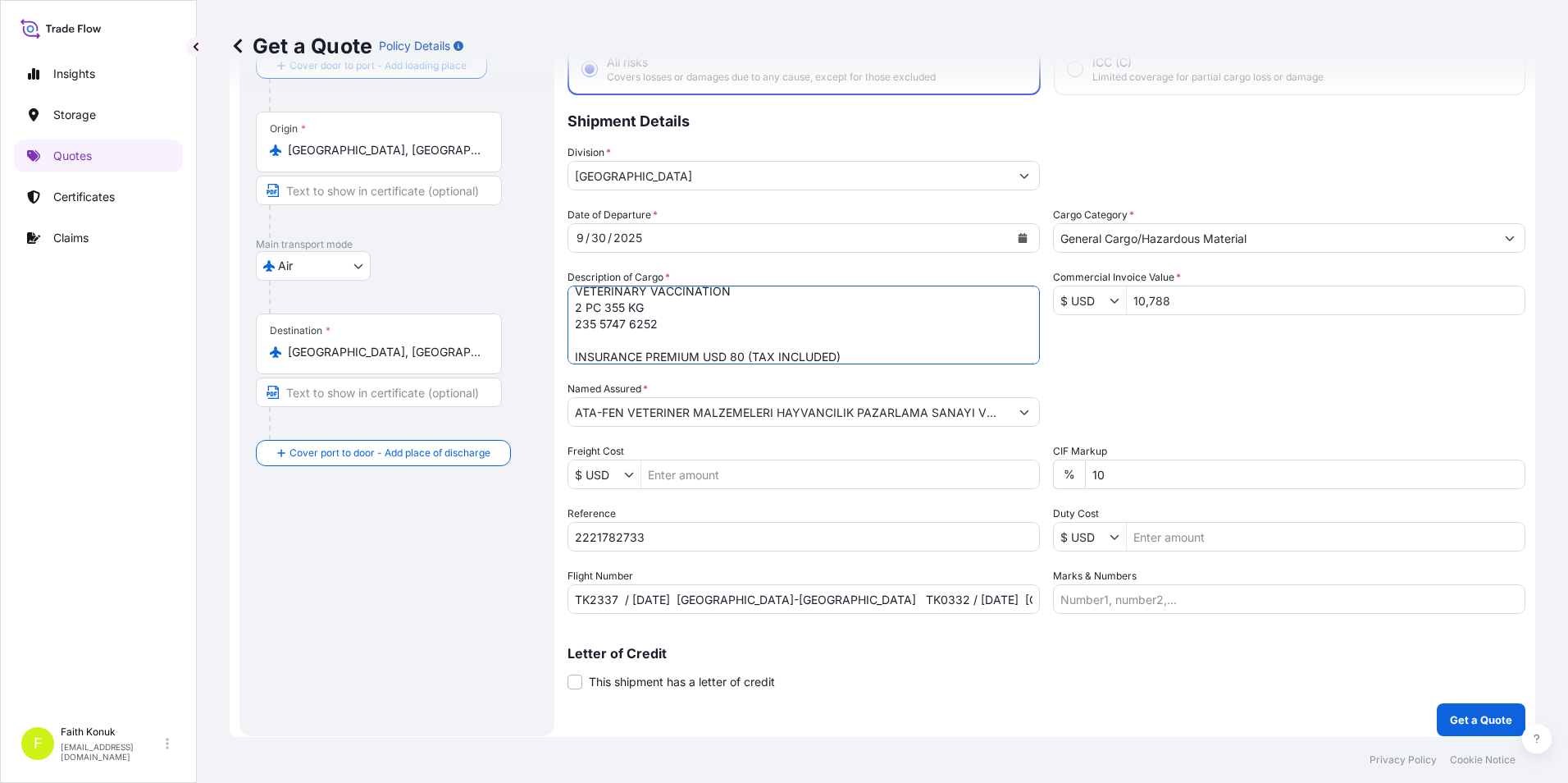
type textarea "VETERINARY VACCINATION 2 PC 355 KG 235 5747 6252 INSURANCE PREMIUM USD 80 (TAX …"
click at [395, 543] on div "Route Details Reset Route Details Cover door to port - Add loading place Place …" at bounding box center [398, 365] width 282 height 710
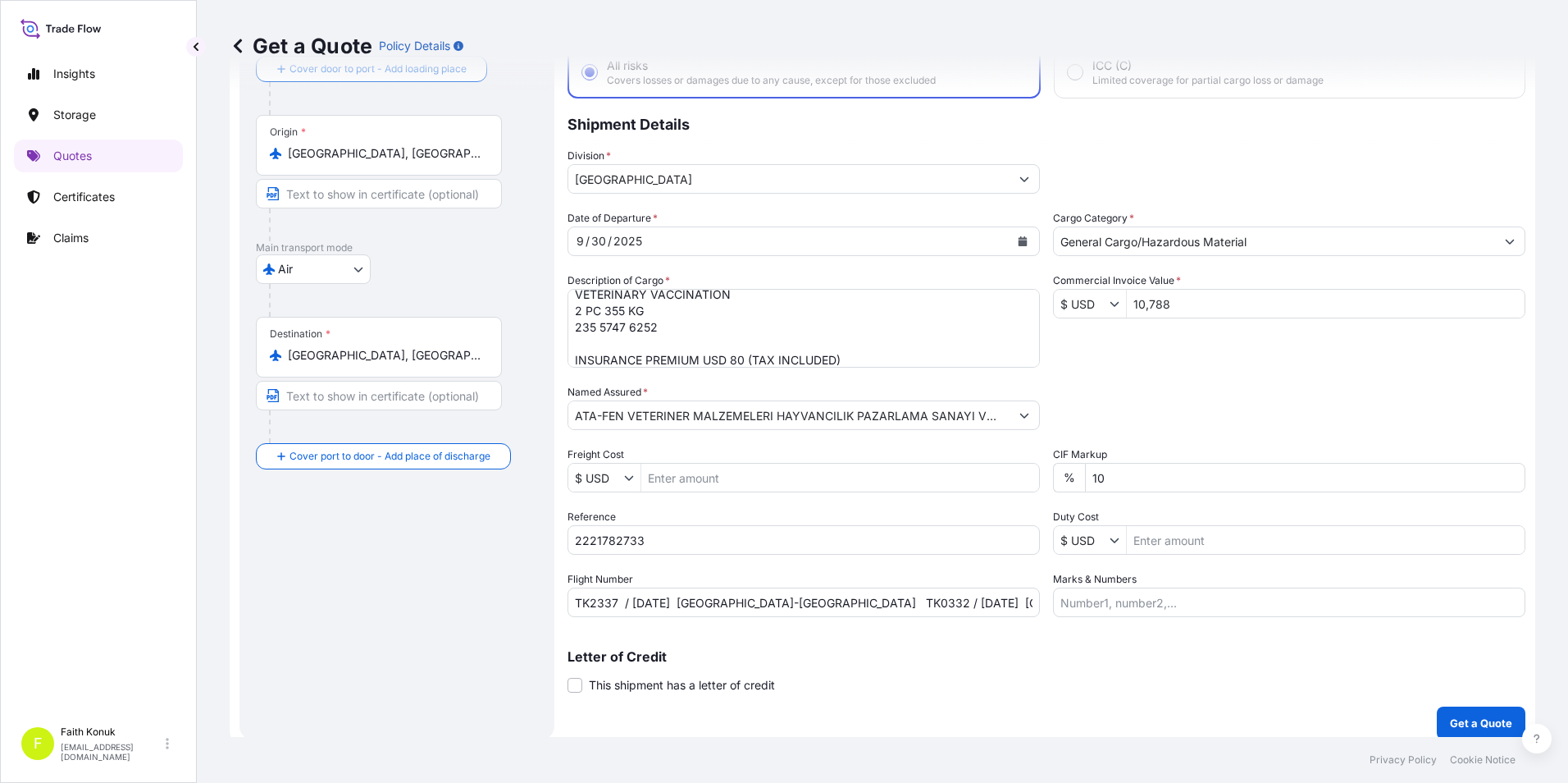
scroll to position [117, 0]
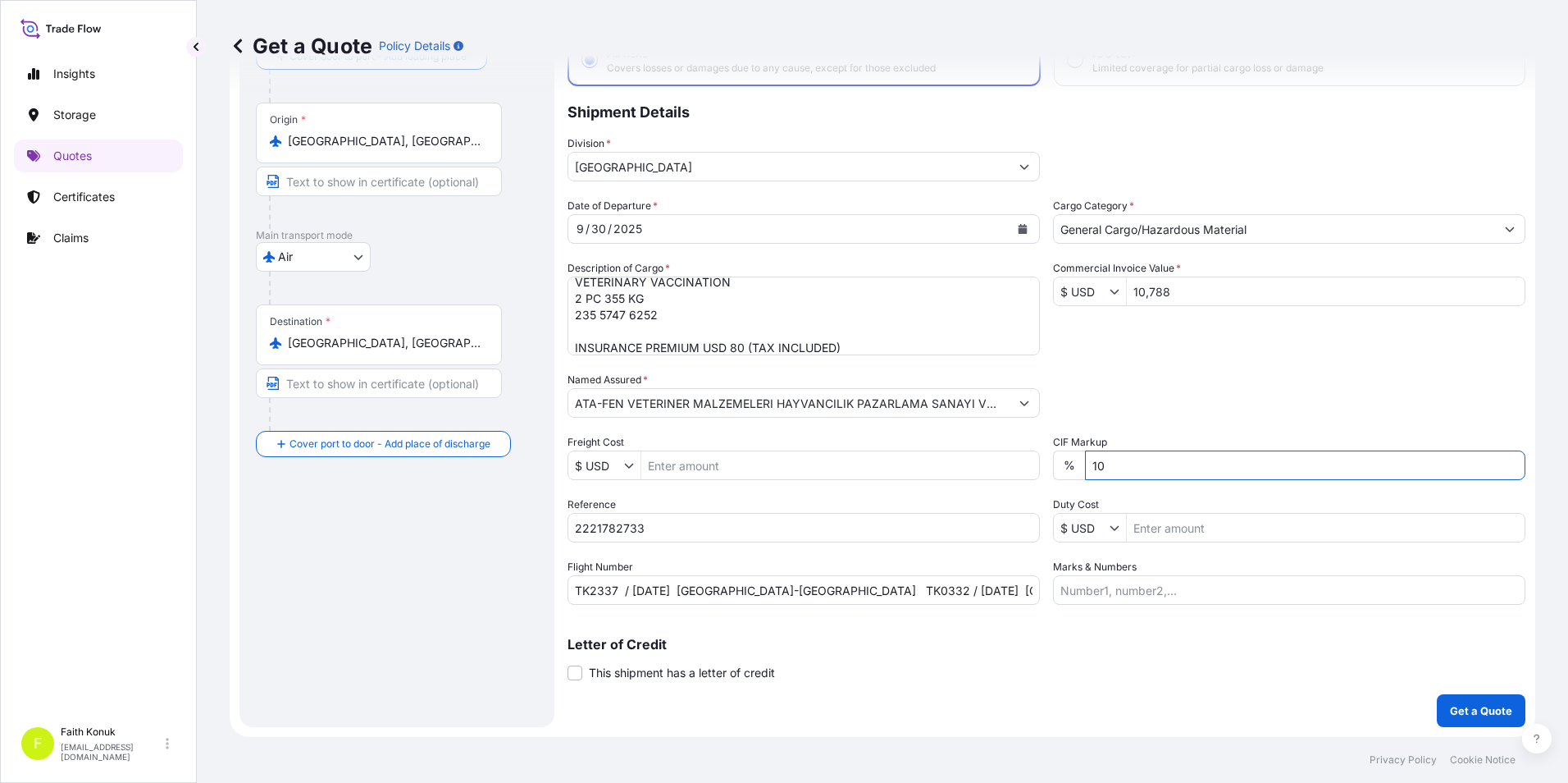
drag, startPoint x: 1159, startPoint y: 467, endPoint x: 1147, endPoint y: 478, distance: 16.3
click at [1156, 469] on input "10" at bounding box center [1305, 466] width 440 height 30
type input "1"
type input "0"
click at [1171, 376] on div "Packing Category Type to search a container mode Please select a primary mode o…" at bounding box center [1289, 394] width 472 height 45
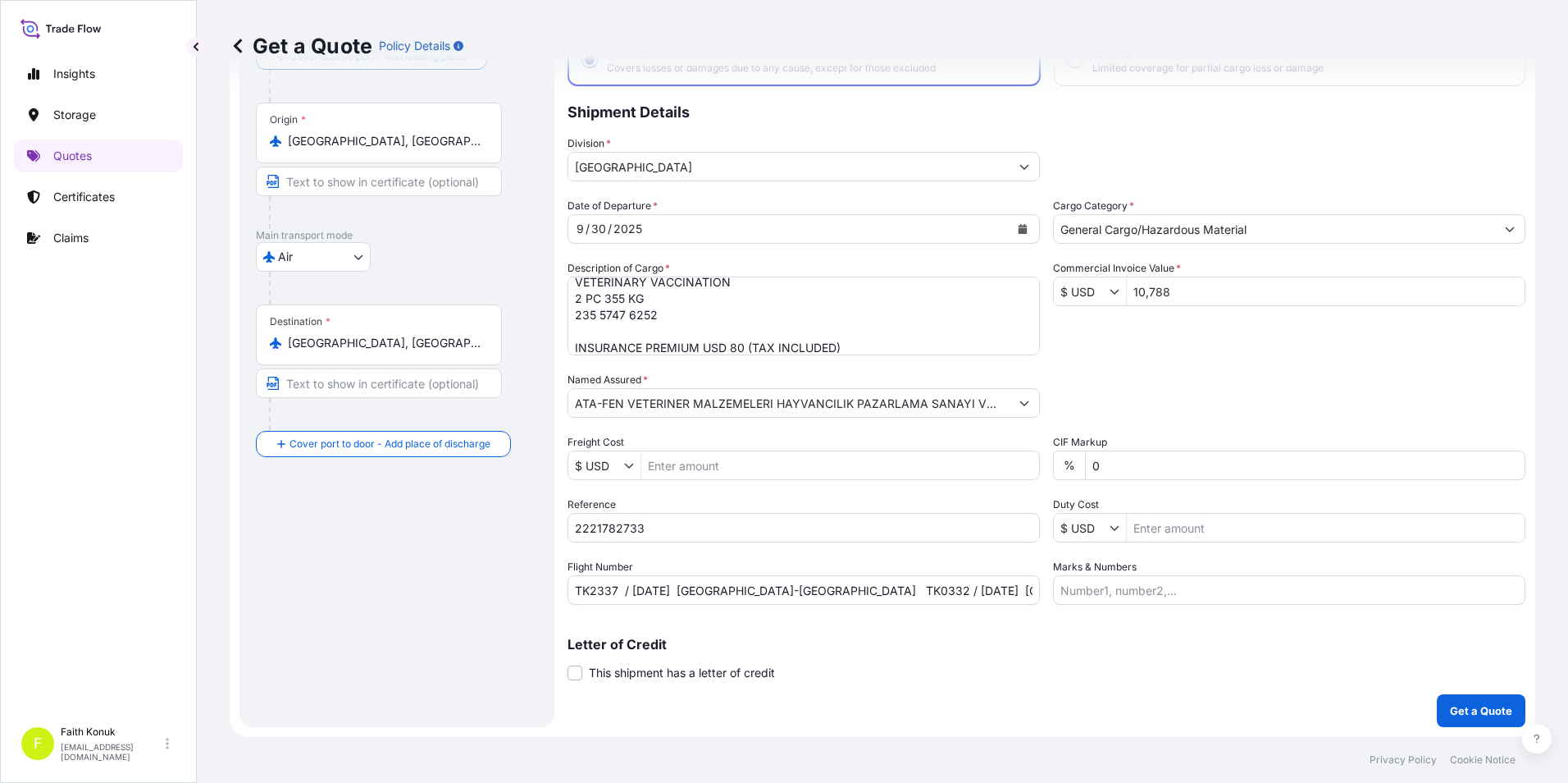
click at [1161, 368] on div "Date of Departure * [DATE] Cargo Category * General Cargo/Hazardous Material De…" at bounding box center [1047, 401] width 958 height 407
click at [1215, 374] on div "Packing Category Type to search a container mode Please select a primary mode o…" at bounding box center [1289, 394] width 472 height 45
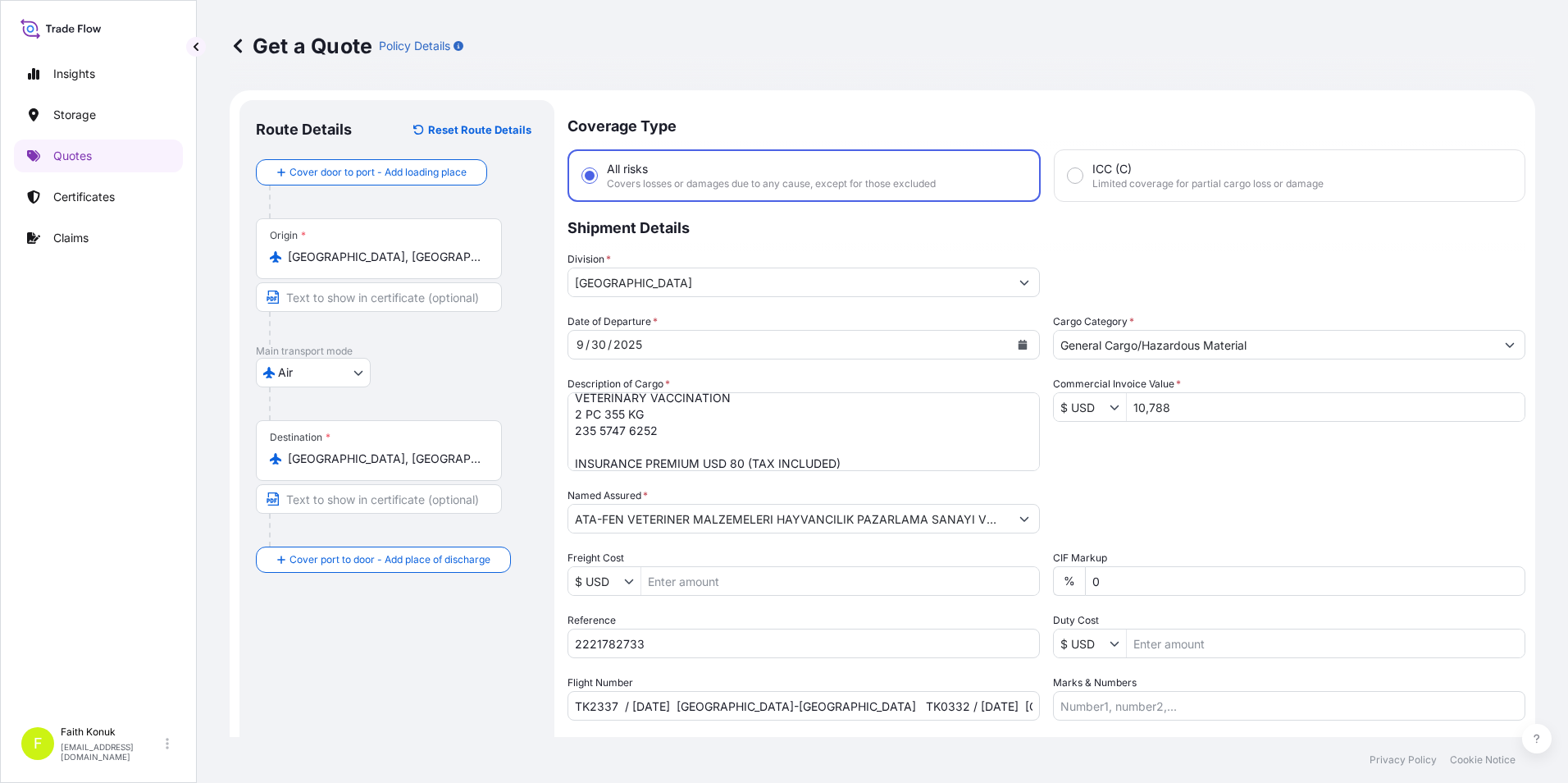
scroll to position [0, 0]
click at [695, 433] on textarea "VETERINARY VACCINATION 2 PC 355 KG 235 5747 6252 INSURANCE PREMIUM USD 80 (TAX …" at bounding box center [804, 433] width 472 height 78
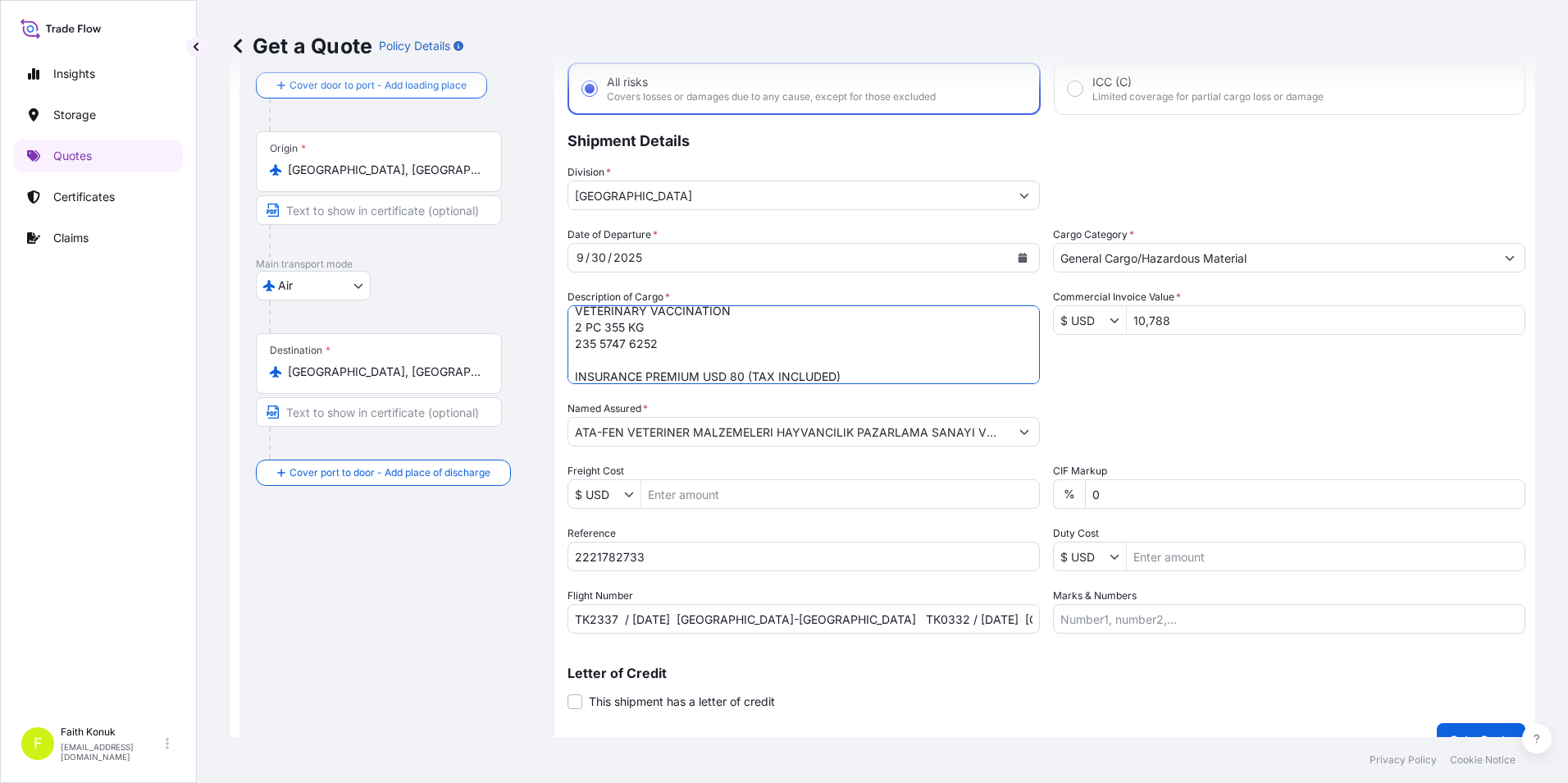
scroll to position [117, 0]
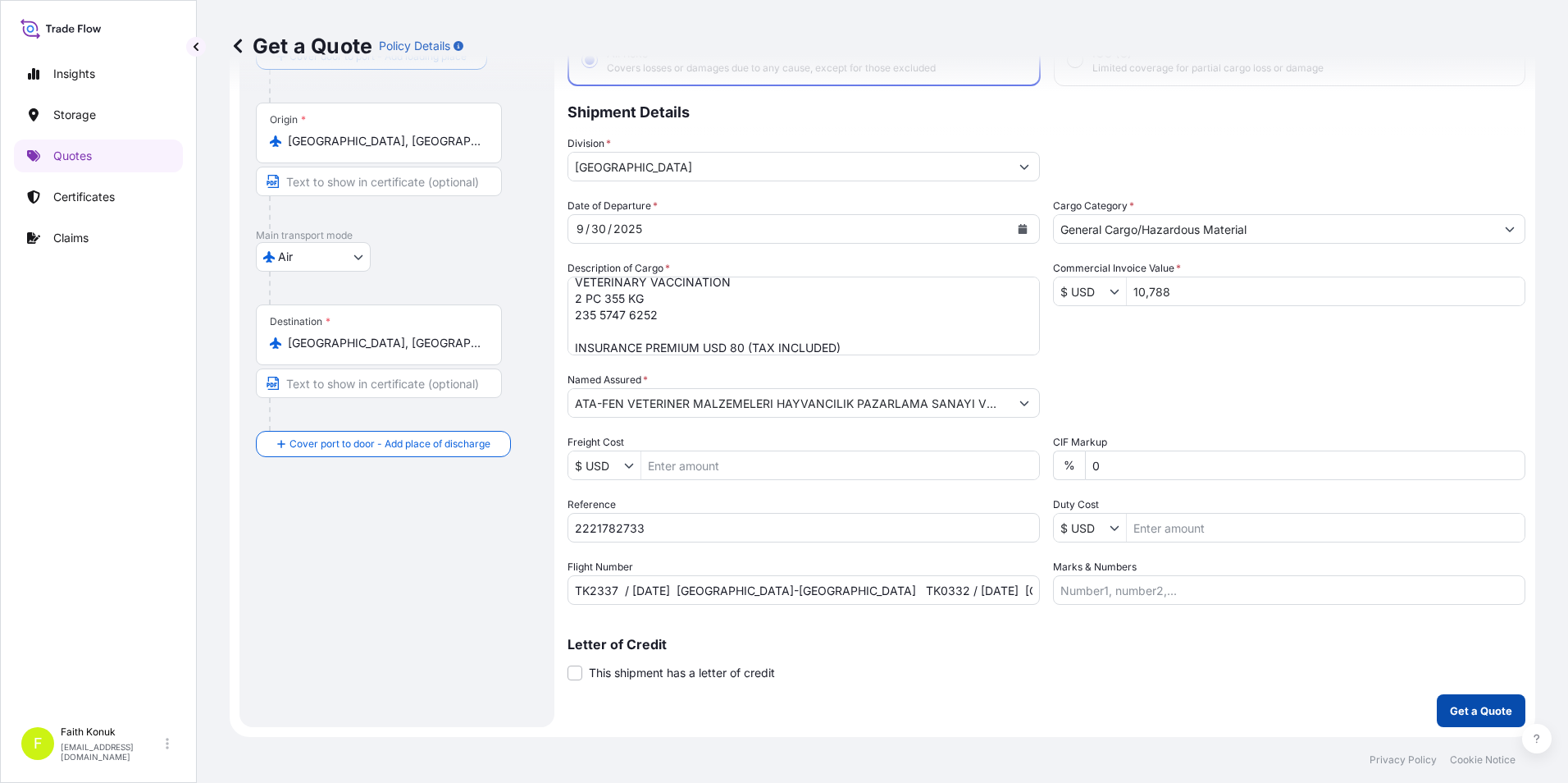
click at [1450, 714] on p "Get a Quote" at bounding box center [1481, 710] width 62 height 16
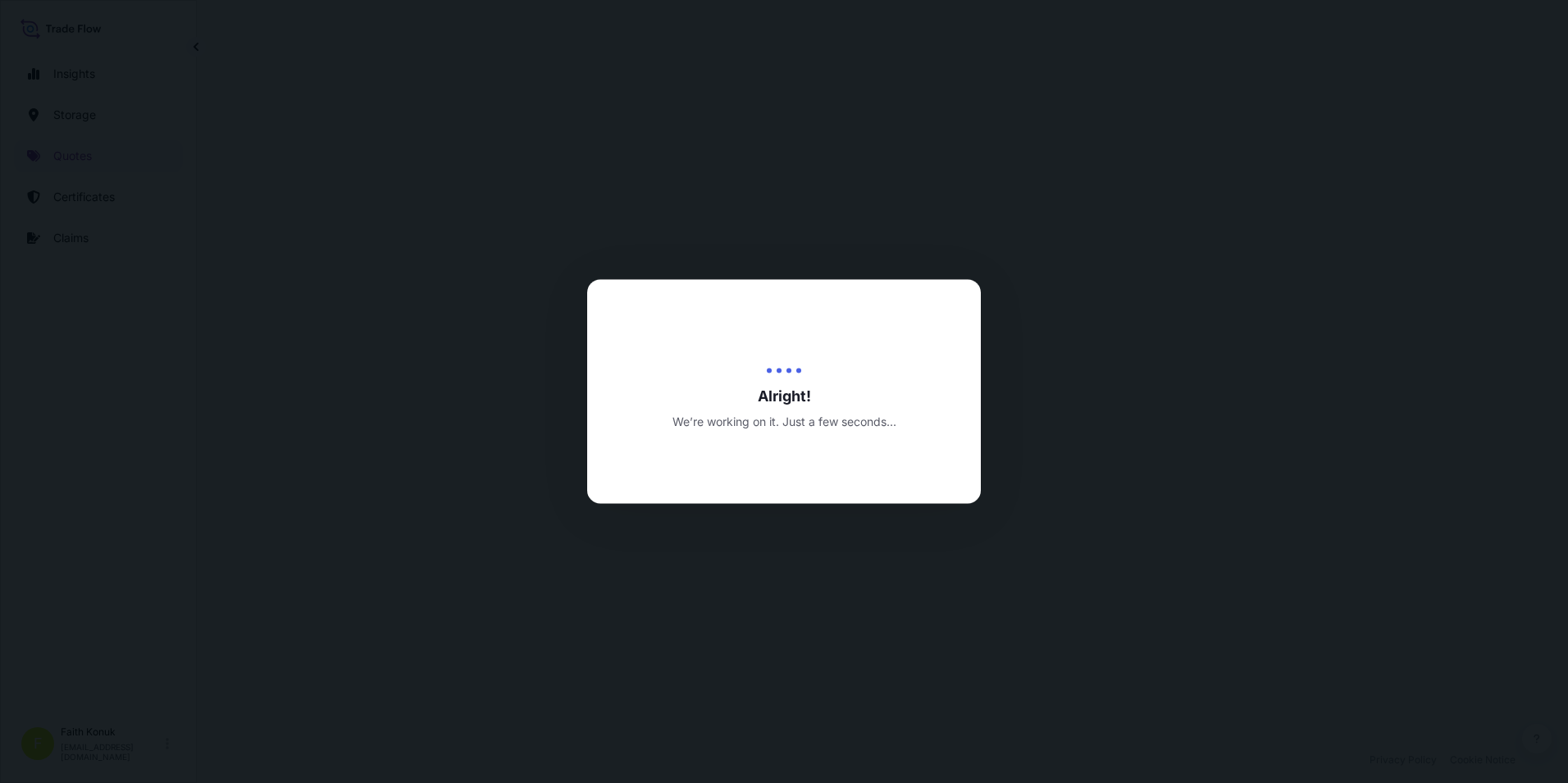
select select "Air"
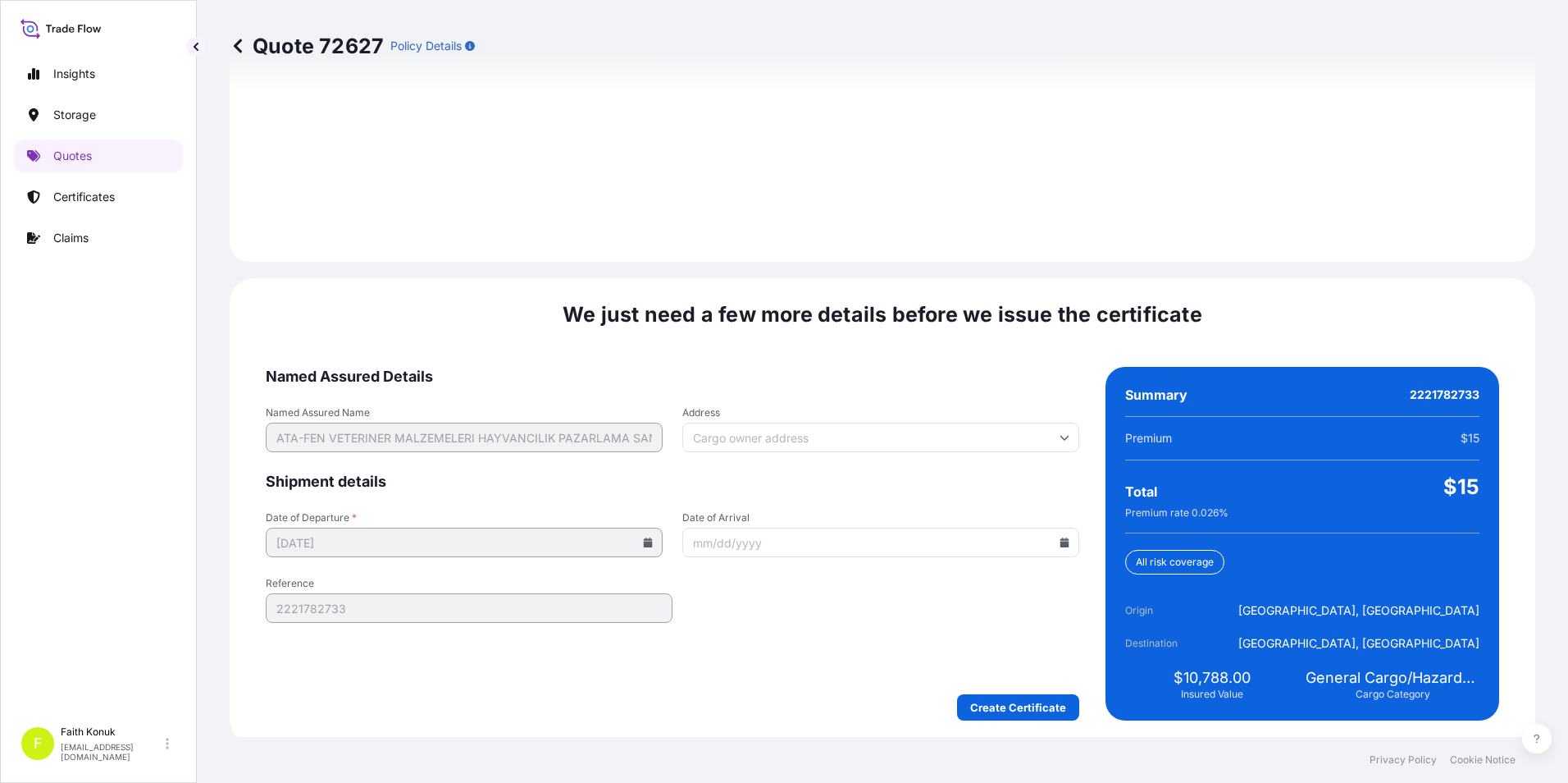
scroll to position [2311, 0]
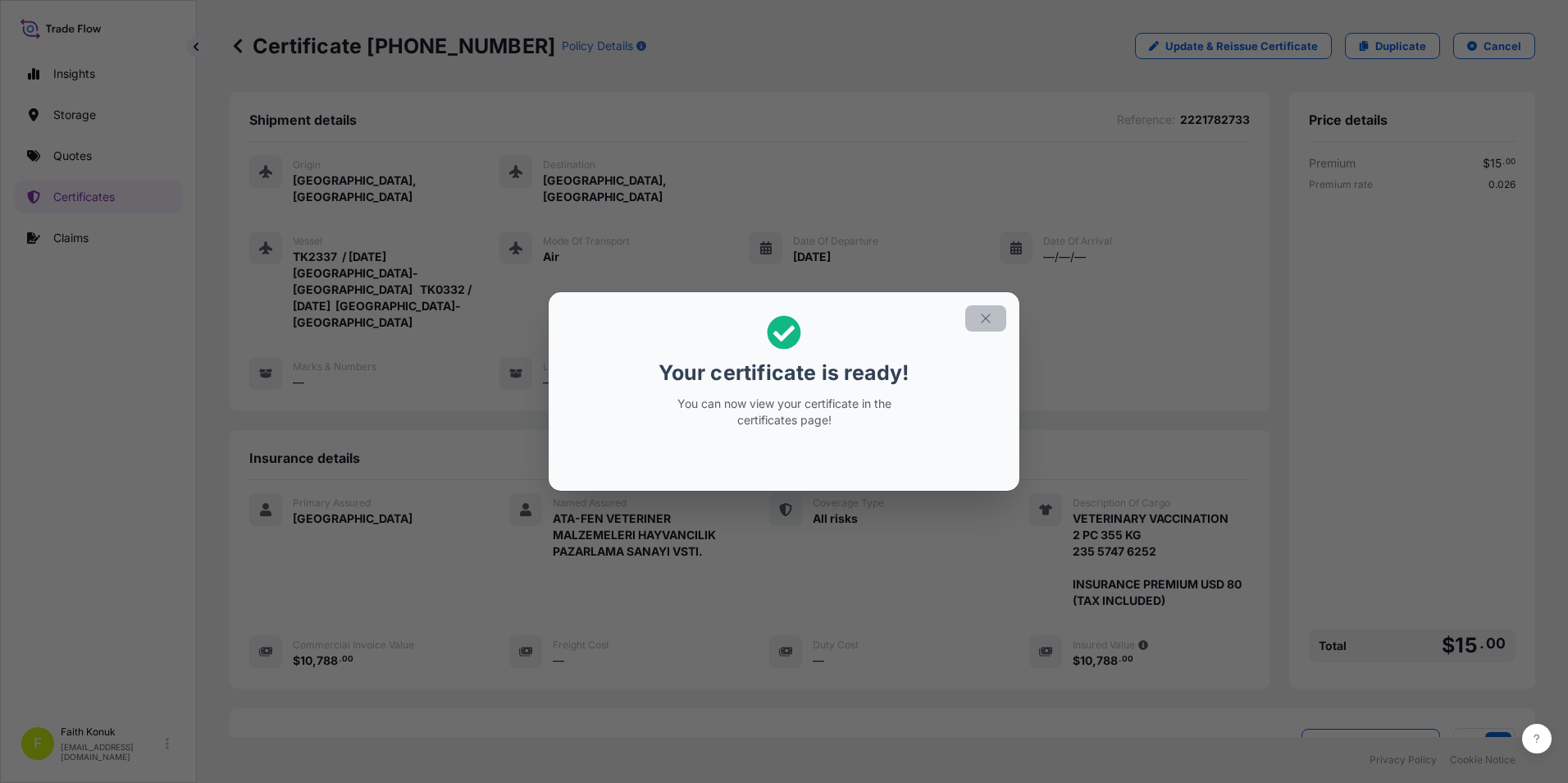
click at [987, 319] on icon "button" at bounding box center [985, 317] width 9 height 9
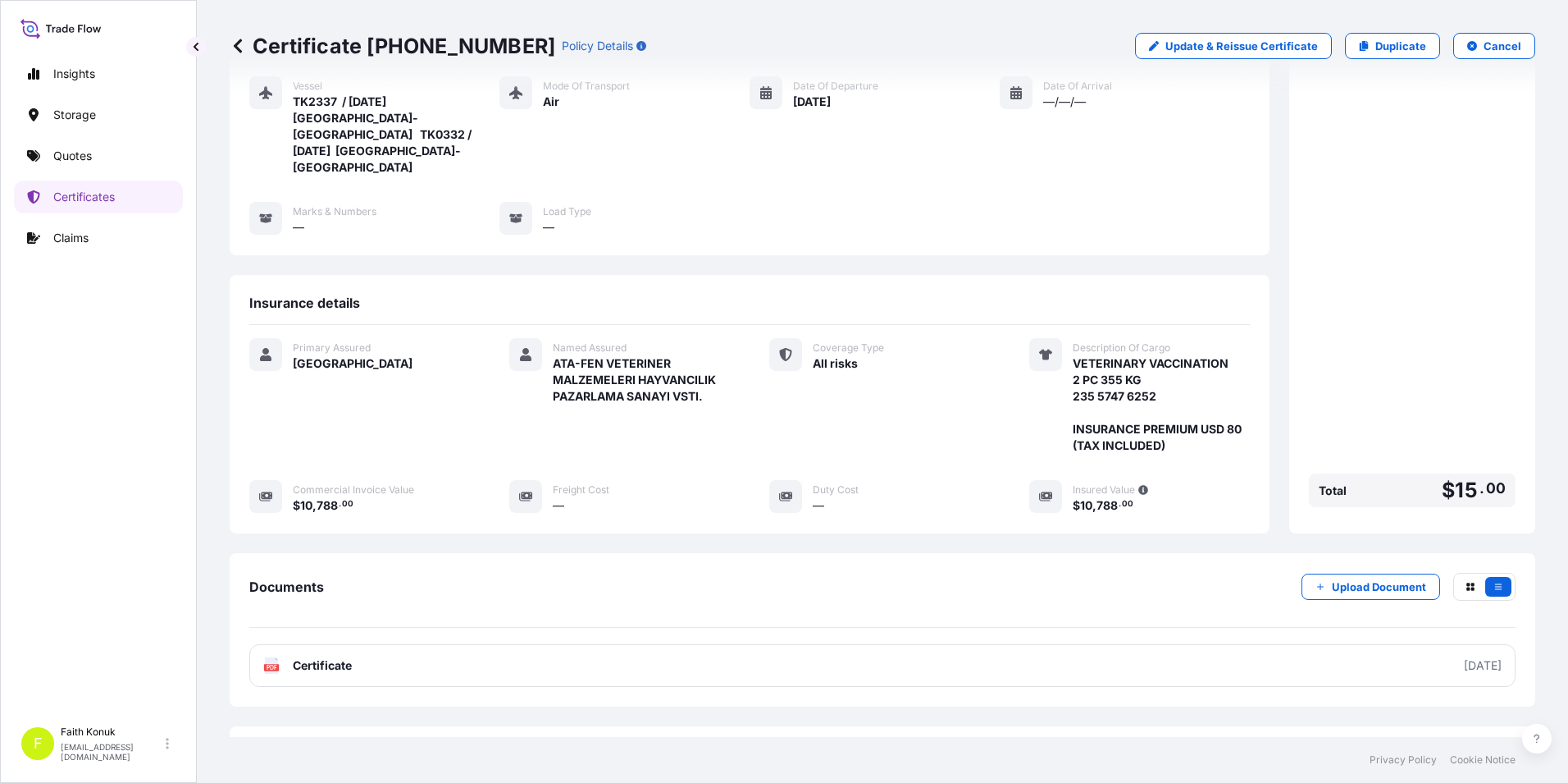
scroll to position [178, 0]
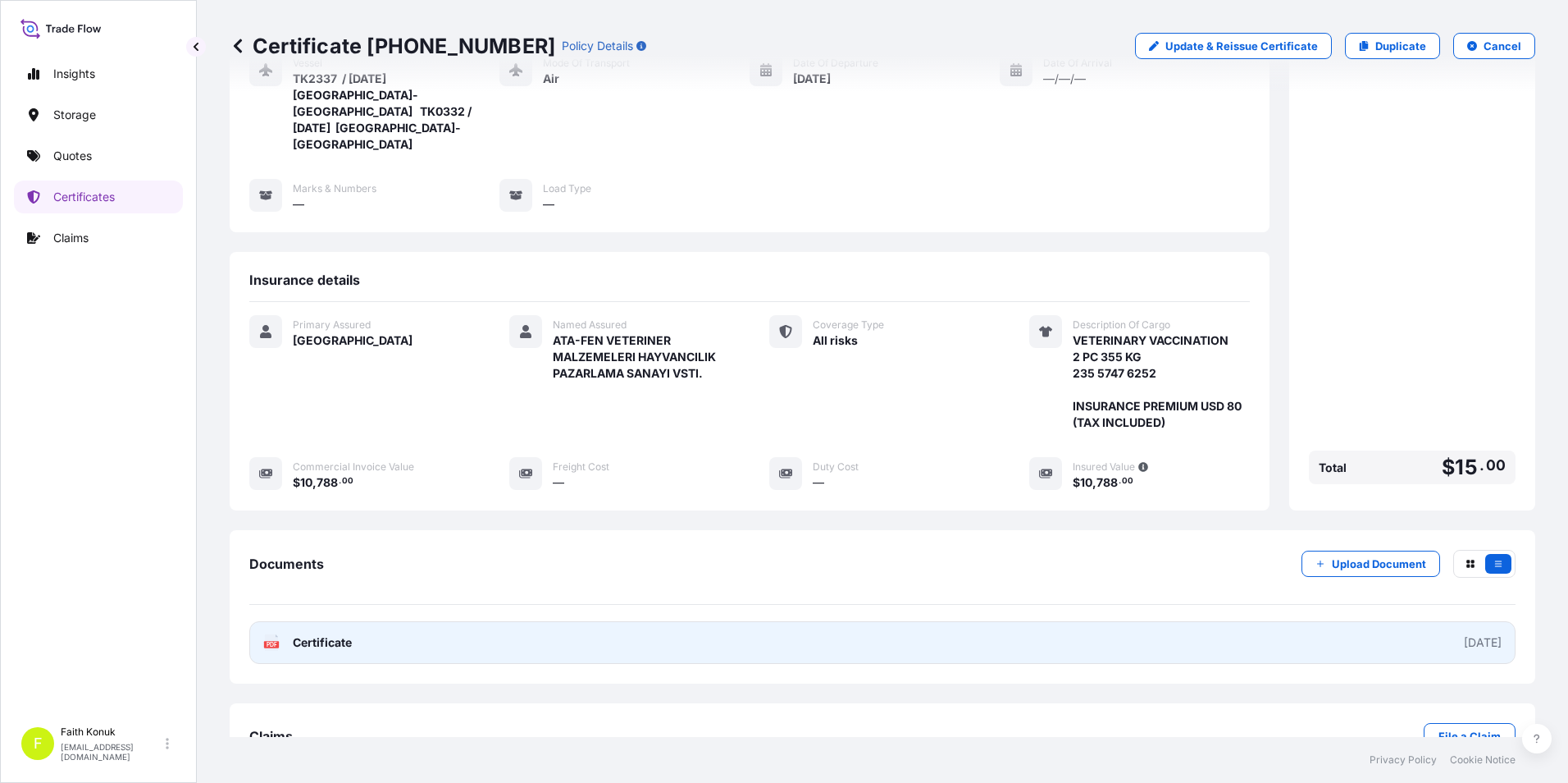
click at [319, 635] on span "Certificate" at bounding box center [322, 643] width 59 height 16
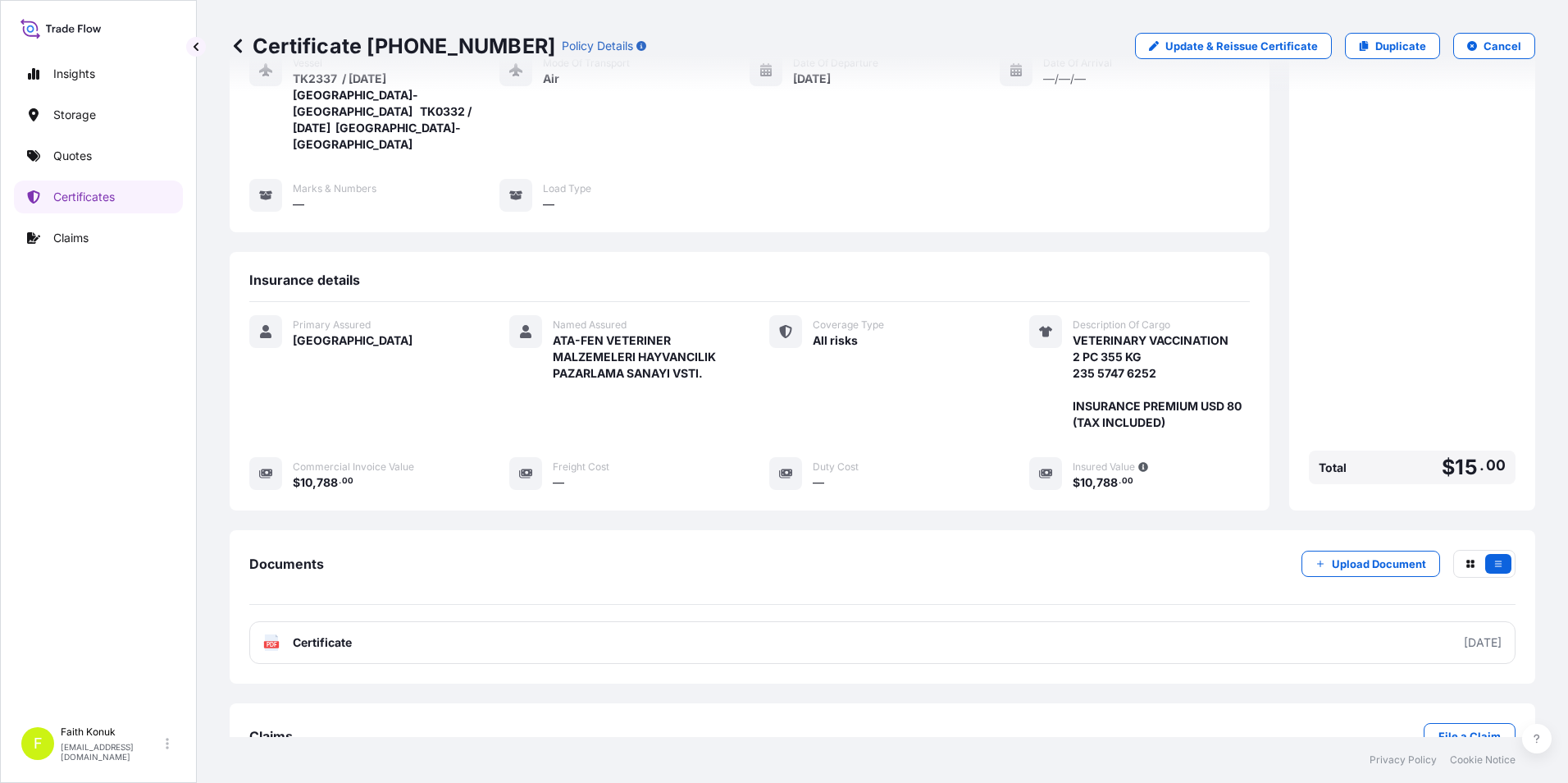
click at [1233, 8] on div "Certificate [PHONE_NUMBER] Policy Details Update & Reissue Certificate Duplicat…" at bounding box center [882, 45] width 1306 height 92
